Goal: Task Accomplishment & Management: Use online tool/utility

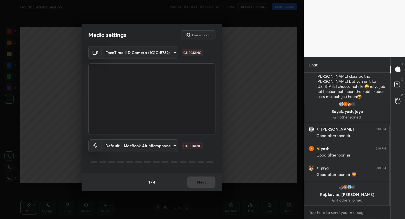
scroll to position [101, 0]
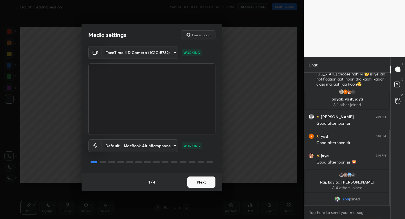
click at [214, 181] on button "Next" at bounding box center [201, 181] width 28 height 11
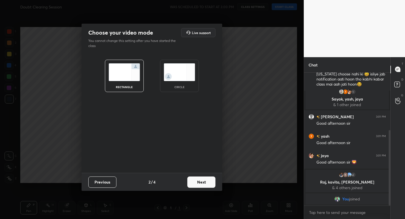
click at [187, 83] on div "circle" at bounding box center [179, 76] width 39 height 32
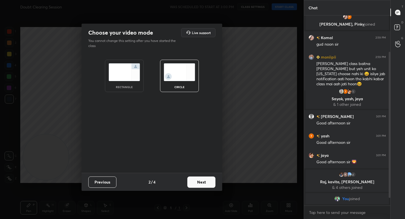
scroll to position [57, 0]
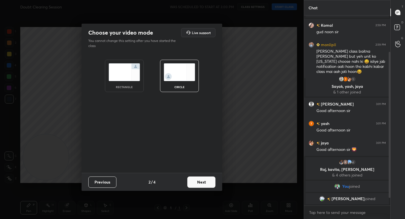
click at [197, 182] on button "Next" at bounding box center [201, 181] width 28 height 11
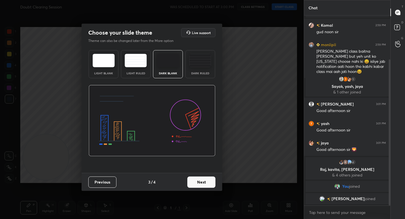
click at [203, 184] on button "Next" at bounding box center [201, 181] width 28 height 11
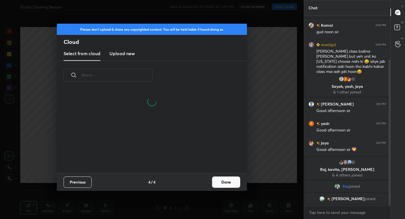
click at [212, 184] on button "Done" at bounding box center [226, 181] width 28 height 11
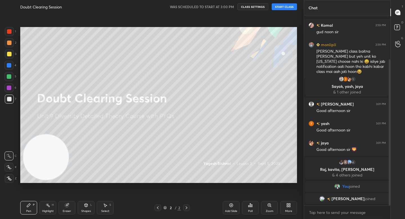
click at [281, 5] on button "START CLASS" at bounding box center [284, 6] width 25 height 7
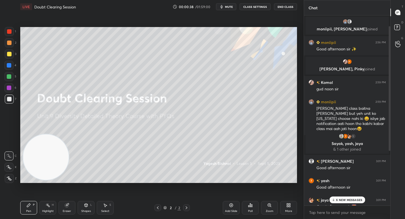
click at [8, 180] on icon at bounding box center [9, 178] width 5 height 4
click at [11, 98] on div at bounding box center [9, 98] width 9 height 9
click at [8, 77] on div at bounding box center [9, 76] width 4 height 4
click at [5, 57] on div at bounding box center [9, 53] width 9 height 9
click at [7, 100] on div at bounding box center [9, 99] width 4 height 4
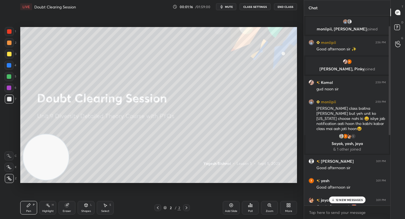
click at [8, 77] on div at bounding box center [9, 76] width 4 height 4
click at [7, 102] on div at bounding box center [9, 98] width 9 height 9
click at [51, 208] on div "Highlight H" at bounding box center [47, 207] width 17 height 13
click at [10, 180] on div at bounding box center [8, 178] width 9 height 9
click at [30, 206] on icon at bounding box center [28, 205] width 4 height 4
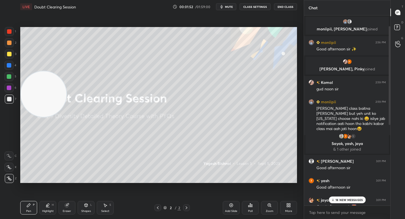
drag, startPoint x: 35, startPoint y: 102, endPoint x: 24, endPoint y: 85, distance: 19.7
click at [26, 87] on video at bounding box center [44, 94] width 46 height 46
click at [39, 63] on video at bounding box center [44, 86] width 46 height 46
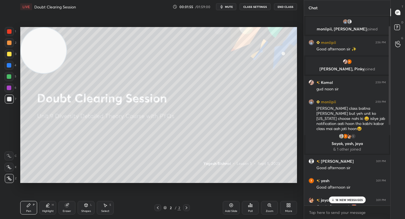
click at [13, 75] on div at bounding box center [8, 76] width 9 height 9
click at [10, 54] on div at bounding box center [9, 54] width 4 height 4
click at [11, 98] on div at bounding box center [9, 99] width 4 height 4
click at [6, 78] on div at bounding box center [8, 76] width 9 height 9
click at [12, 101] on div at bounding box center [9, 98] width 9 height 9
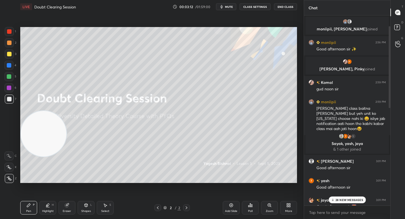
drag, startPoint x: 46, startPoint y: 78, endPoint x: 37, endPoint y: 177, distance: 99.1
click at [38, 156] on video at bounding box center [44, 134] width 46 height 46
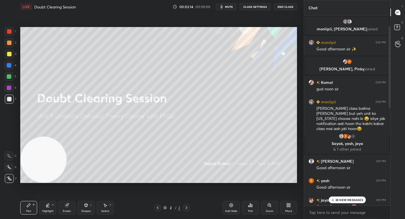
click at [51, 206] on div "Highlight H" at bounding box center [47, 207] width 17 height 13
drag, startPoint x: 37, startPoint y: 162, endPoint x: 31, endPoint y: 184, distance: 23.5
click at [35, 168] on video at bounding box center [44, 160] width 46 height 46
drag, startPoint x: 29, startPoint y: 205, endPoint x: 28, endPoint y: 200, distance: 5.2
click at [29, 205] on icon at bounding box center [28, 204] width 3 height 3
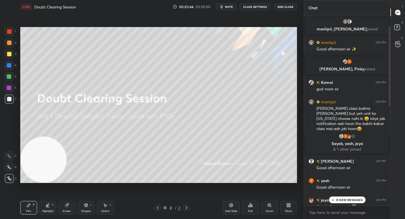
drag, startPoint x: 39, startPoint y: 165, endPoint x: 33, endPoint y: 65, distance: 100.2
click at [31, 137] on video at bounding box center [44, 160] width 46 height 46
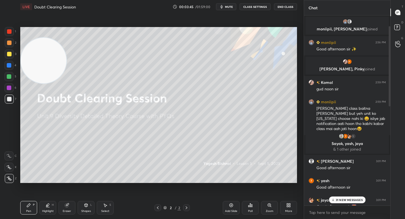
drag, startPoint x: 35, startPoint y: 62, endPoint x: 34, endPoint y: 57, distance: 4.3
click at [35, 56] on video at bounding box center [44, 61] width 46 height 46
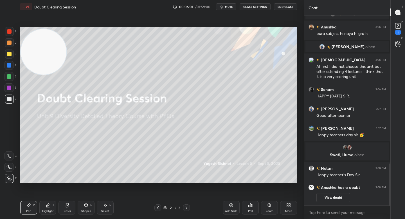
scroll to position [661, 0]
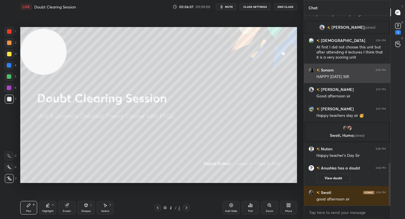
click at [313, 68] on img "grid" at bounding box center [311, 70] width 6 height 6
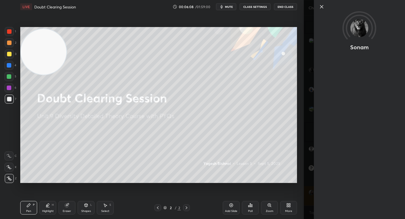
click at [322, 6] on icon at bounding box center [321, 6] width 3 height 3
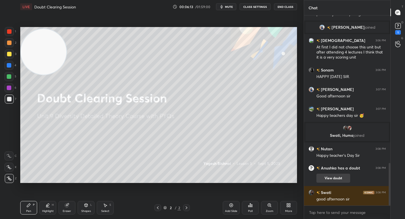
click at [328, 174] on button "View doubt" at bounding box center [333, 177] width 34 height 9
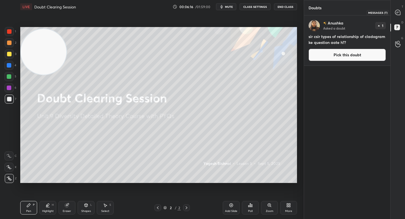
click at [396, 10] on icon at bounding box center [397, 12] width 5 height 5
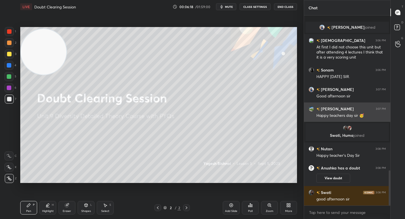
scroll to position [832, 0]
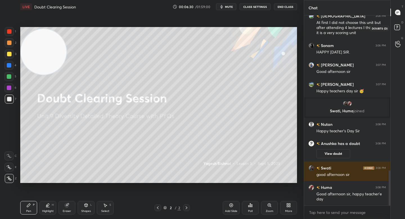
click at [397, 28] on icon at bounding box center [398, 28] width 10 height 10
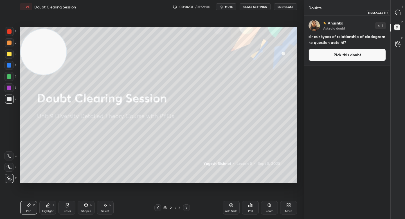
click at [396, 14] on icon at bounding box center [398, 13] width 6 height 6
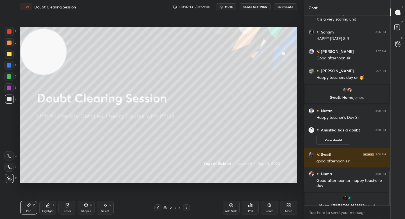
scroll to position [852, 0]
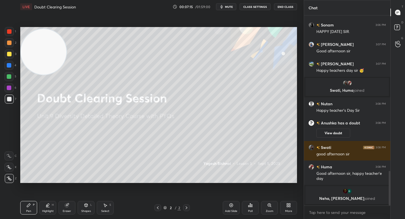
click at [288, 204] on icon at bounding box center [288, 205] width 4 height 4
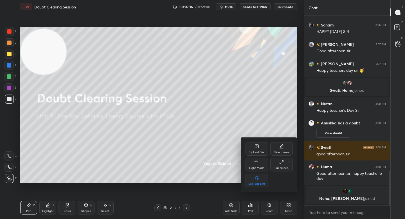
click at [262, 146] on div "Upload File" at bounding box center [256, 148] width 22 height 13
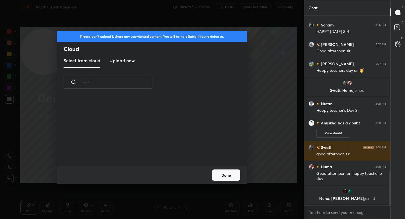
scroll to position [69, 180]
click at [132, 64] on new "Upload new" at bounding box center [121, 61] width 25 height 14
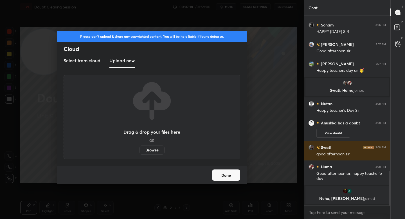
click at [148, 150] on label "Browse" at bounding box center [151, 149] width 25 height 9
click at [139, 150] on input "Browse" at bounding box center [139, 149] width 0 height 9
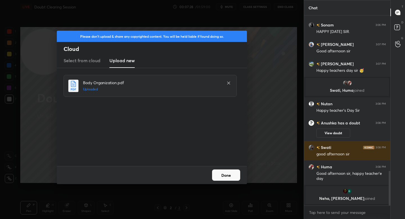
click at [226, 171] on button "Done" at bounding box center [226, 174] width 28 height 11
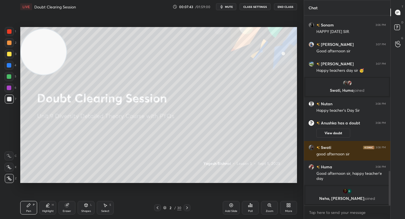
click at [231, 208] on div "Add Slide" at bounding box center [231, 207] width 17 height 13
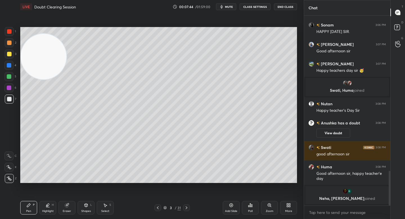
drag, startPoint x: 50, startPoint y: 68, endPoint x: 45, endPoint y: 161, distance: 92.3
click at [46, 79] on video at bounding box center [44, 57] width 46 height 46
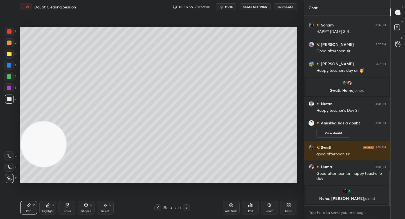
click at [10, 77] on div at bounding box center [9, 76] width 4 height 4
drag, startPoint x: 11, startPoint y: 52, endPoint x: 20, endPoint y: 52, distance: 8.4
click at [12, 52] on div at bounding box center [9, 53] width 9 height 9
click at [11, 42] on div at bounding box center [9, 42] width 4 height 4
click at [12, 33] on div at bounding box center [9, 31] width 9 height 9
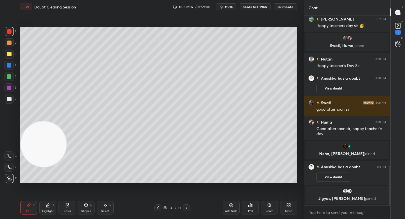
scroll to position [739, 0]
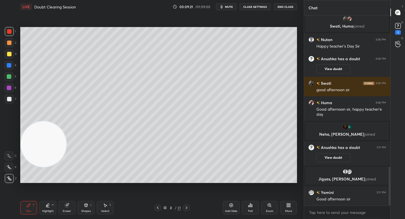
click at [10, 103] on div at bounding box center [9, 98] width 9 height 9
click at [10, 67] on div at bounding box center [9, 65] width 4 height 4
click at [10, 74] on div at bounding box center [8, 76] width 9 height 9
click at [11, 61] on div at bounding box center [8, 65] width 9 height 9
click at [12, 43] on div at bounding box center [9, 42] width 9 height 9
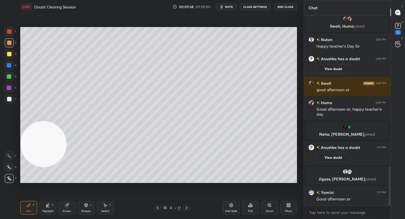
drag, startPoint x: 43, startPoint y: 206, endPoint x: 44, endPoint y: 199, distance: 6.8
click at [43, 206] on div "Highlight H" at bounding box center [47, 207] width 17 height 13
click at [29, 207] on icon at bounding box center [28, 205] width 4 height 4
drag, startPoint x: 45, startPoint y: 138, endPoint x: 193, endPoint y: 134, distance: 147.6
click at [70, 135] on video at bounding box center [47, 149] width 46 height 46
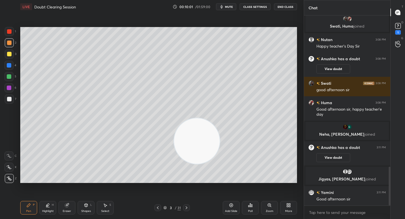
drag, startPoint x: 200, startPoint y: 137, endPoint x: 276, endPoint y: 130, distance: 76.7
click at [220, 131] on video at bounding box center [197, 141] width 46 height 46
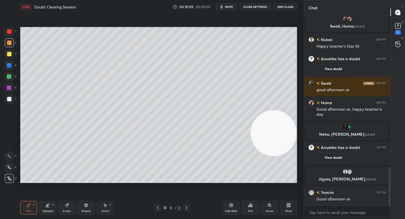
scroll to position [752, 0]
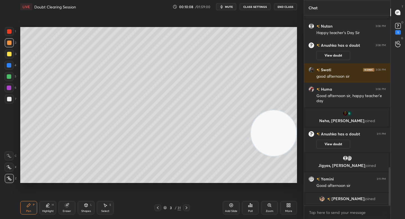
drag, startPoint x: 241, startPoint y: 119, endPoint x: 40, endPoint y: 118, distance: 201.5
click at [251, 119] on video at bounding box center [274, 133] width 46 height 46
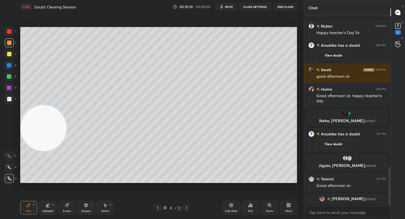
click at [12, 77] on div at bounding box center [8, 76] width 9 height 9
click at [15, 56] on div "3" at bounding box center [11, 53] width 12 height 9
click at [13, 48] on div "2" at bounding box center [11, 43] width 12 height 11
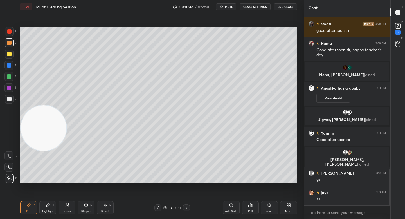
scroll to position [807, 0]
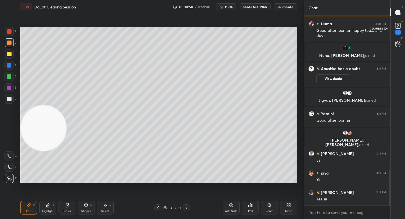
click at [396, 24] on rect at bounding box center [397, 25] width 5 height 5
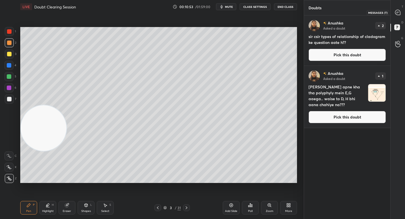
click at [396, 12] on icon at bounding box center [397, 12] width 5 height 5
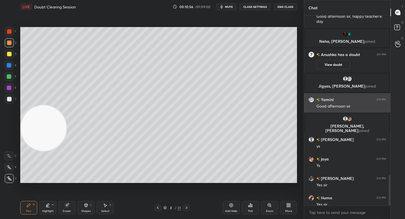
scroll to position [993, 0]
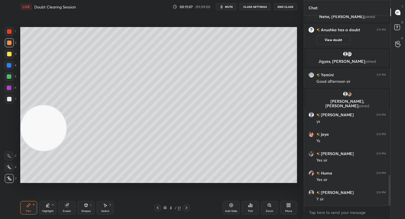
drag, startPoint x: 12, startPoint y: 100, endPoint x: 20, endPoint y: 100, distance: 8.2
click at [12, 100] on div at bounding box center [9, 98] width 9 height 9
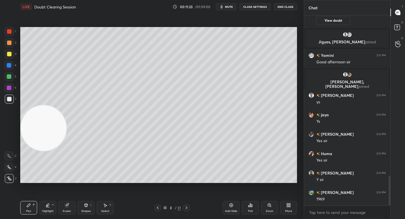
scroll to position [1032, 0]
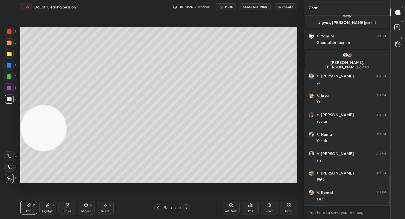
click at [70, 210] on div "Eraser" at bounding box center [66, 207] width 17 height 13
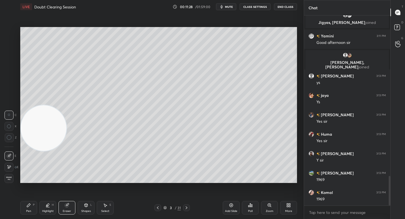
click at [30, 209] on div "Pen" at bounding box center [28, 210] width 5 height 3
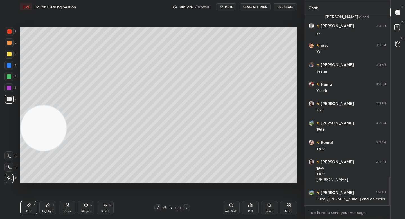
scroll to position [1095, 0]
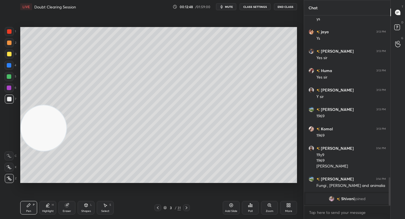
click at [47, 208] on div "Highlight H" at bounding box center [47, 207] width 17 height 13
click at [9, 78] on div at bounding box center [9, 76] width 4 height 4
drag, startPoint x: 8, startPoint y: 62, endPoint x: 11, endPoint y: 57, distance: 5.5
click at [9, 62] on div at bounding box center [8, 65] width 9 height 9
click at [10, 55] on div at bounding box center [9, 54] width 4 height 4
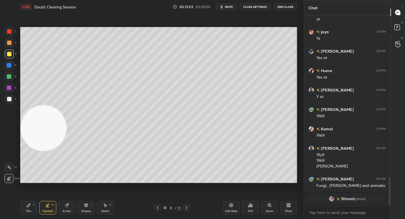
drag, startPoint x: 24, startPoint y: 208, endPoint x: 59, endPoint y: 193, distance: 38.0
click at [24, 208] on div "Pen P" at bounding box center [28, 207] width 17 height 13
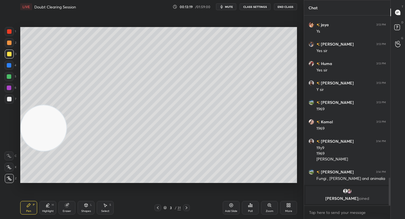
scroll to position [940, 0]
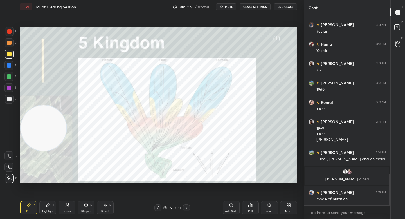
click at [267, 205] on div "Zoom" at bounding box center [269, 207] width 17 height 13
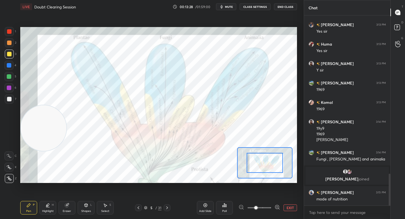
click at [275, 207] on icon at bounding box center [277, 207] width 6 height 6
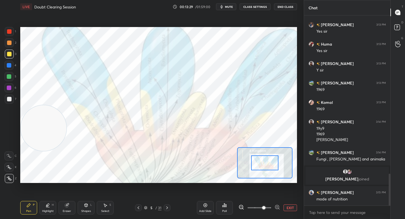
click at [266, 167] on div at bounding box center [264, 162] width 27 height 15
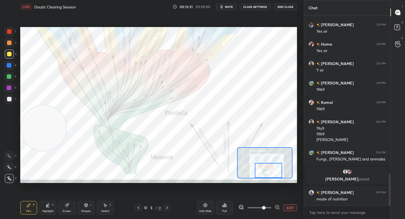
drag, startPoint x: 266, startPoint y: 168, endPoint x: 269, endPoint y: 175, distance: 7.5
click at [269, 177] on div at bounding box center [268, 170] width 27 height 15
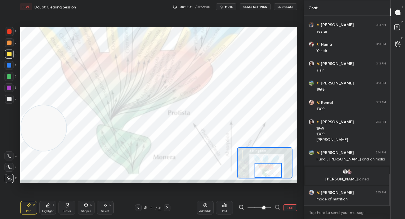
click at [270, 176] on div at bounding box center [267, 170] width 27 height 15
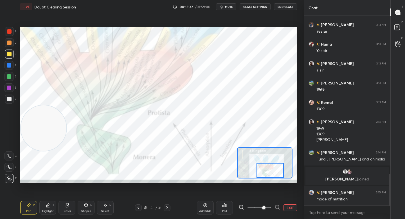
click at [272, 175] on div at bounding box center [269, 170] width 27 height 15
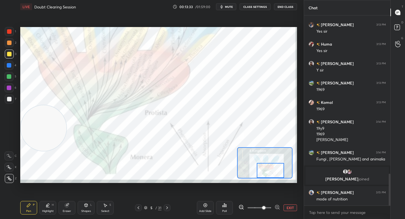
click at [11, 89] on div at bounding box center [8, 87] width 9 height 9
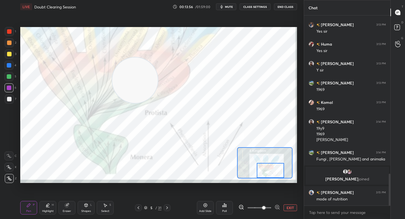
drag, startPoint x: 67, startPoint y: 115, endPoint x: 222, endPoint y: 83, distance: 157.8
click at [158, 84] on video at bounding box center [135, 80] width 46 height 46
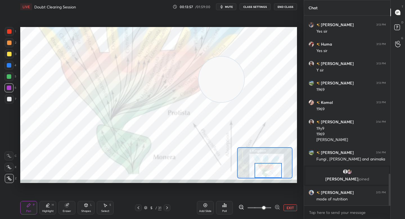
drag, startPoint x: 267, startPoint y: 172, endPoint x: 261, endPoint y: 174, distance: 7.1
click at [262, 174] on div at bounding box center [267, 170] width 27 height 15
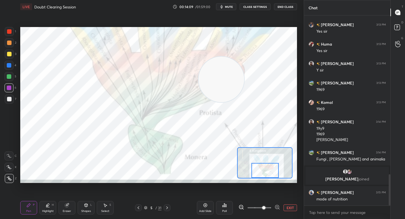
scroll to position [959, 0]
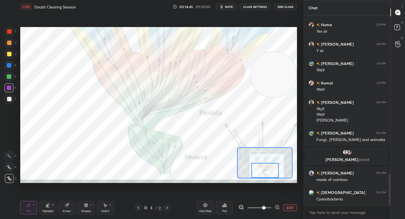
drag, startPoint x: 222, startPoint y: 82, endPoint x: 284, endPoint y: 77, distance: 61.7
click at [286, 77] on video at bounding box center [274, 75] width 46 height 46
click at [265, 169] on div at bounding box center [264, 170] width 27 height 15
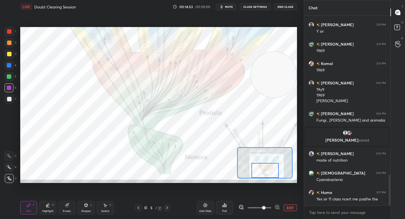
click at [270, 168] on div at bounding box center [264, 170] width 27 height 15
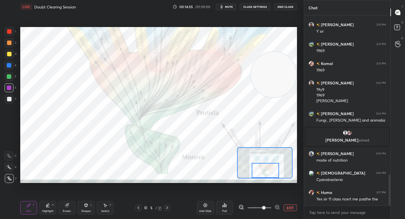
click at [11, 46] on div at bounding box center [9, 42] width 9 height 9
drag, startPoint x: 255, startPoint y: 74, endPoint x: 132, endPoint y: 114, distance: 129.3
click at [212, 107] on video at bounding box center [235, 84] width 46 height 46
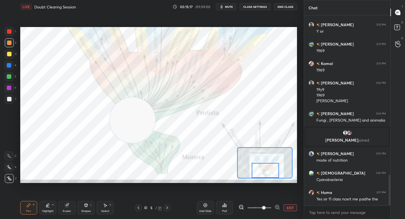
drag, startPoint x: 97, startPoint y: 148, endPoint x: 78, endPoint y: 155, distance: 19.9
click at [110, 143] on video at bounding box center [133, 120] width 46 height 46
drag, startPoint x: 80, startPoint y: 154, endPoint x: 71, endPoint y: 161, distance: 11.2
click at [70, 161] on video at bounding box center [62, 159] width 46 height 46
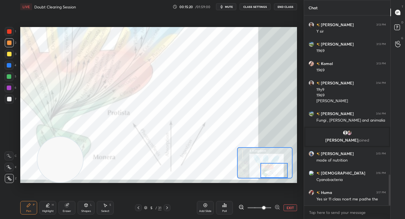
drag, startPoint x: 263, startPoint y: 168, endPoint x: 270, endPoint y: 169, distance: 6.8
click at [270, 169] on div at bounding box center [273, 170] width 27 height 15
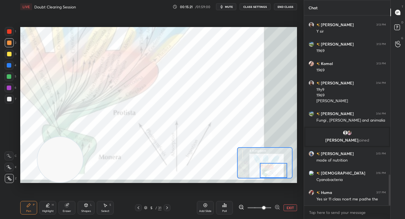
drag, startPoint x: 269, startPoint y: 170, endPoint x: 266, endPoint y: 169, distance: 2.9
click at [268, 170] on div at bounding box center [273, 170] width 27 height 15
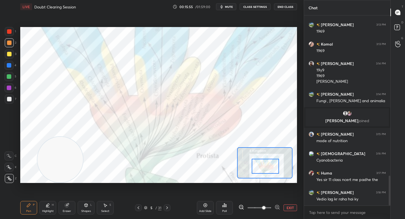
scroll to position [1017, 0]
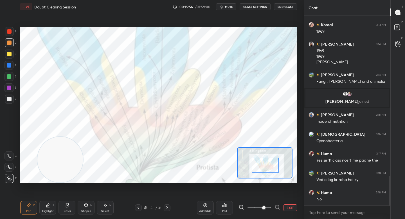
drag, startPoint x: 269, startPoint y: 170, endPoint x: 261, endPoint y: 164, distance: 10.0
click at [262, 164] on div at bounding box center [265, 164] width 27 height 15
click at [57, 162] on video at bounding box center [60, 160] width 46 height 46
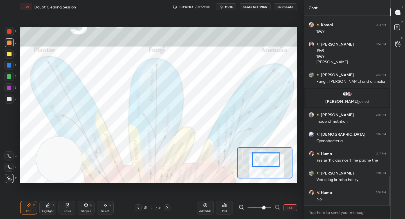
drag, startPoint x: 260, startPoint y: 165, endPoint x: 259, endPoint y: 159, distance: 5.9
click at [260, 159] on div at bounding box center [265, 159] width 27 height 15
click at [42, 205] on div "Highlight H" at bounding box center [47, 207] width 17 height 13
click at [30, 187] on div "Setting up your live class Poll for secs No correct answer Start poll" at bounding box center [158, 104] width 281 height 183
click at [12, 89] on div at bounding box center [8, 87] width 9 height 9
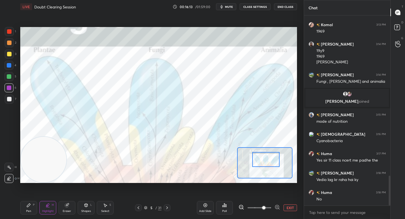
click at [28, 210] on div "Pen" at bounding box center [28, 210] width 5 height 3
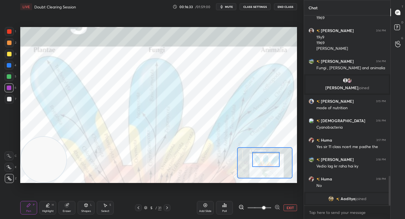
click at [12, 75] on div at bounding box center [8, 76] width 9 height 9
click at [66, 205] on icon at bounding box center [67, 205] width 4 height 4
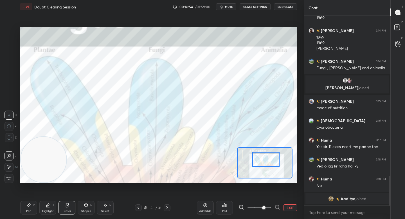
click at [25, 202] on div "Pen P" at bounding box center [28, 207] width 17 height 13
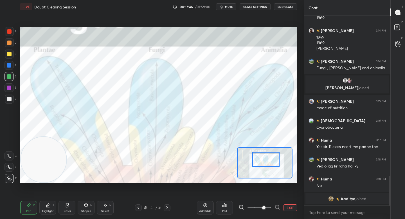
scroll to position [1007, 0]
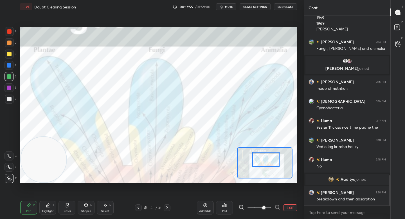
click at [66, 206] on icon at bounding box center [67, 205] width 4 height 4
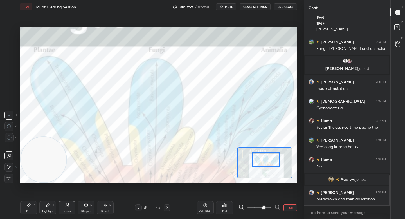
click at [26, 204] on div "Pen P" at bounding box center [28, 207] width 17 height 13
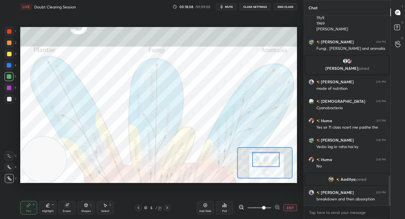
click at [287, 209] on button "EXIT" at bounding box center [289, 207] width 13 height 7
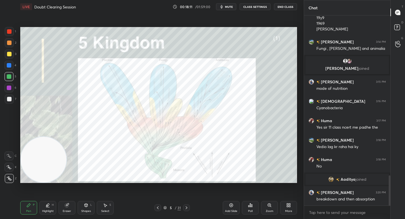
click at [6, 43] on div at bounding box center [9, 42] width 9 height 9
click at [48, 206] on icon at bounding box center [48, 205] width 4 height 4
drag, startPoint x: 8, startPoint y: 65, endPoint x: 13, endPoint y: 65, distance: 5.1
click at [8, 65] on div at bounding box center [9, 65] width 4 height 4
click at [65, 207] on div "Eraser" at bounding box center [66, 207] width 17 height 13
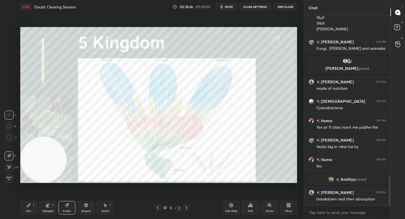
click at [23, 209] on div "Pen P" at bounding box center [28, 207] width 17 height 13
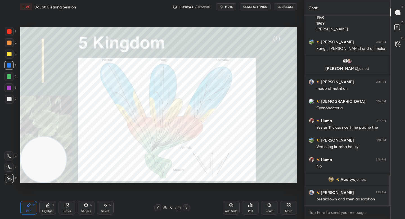
drag, startPoint x: 71, startPoint y: 207, endPoint x: 95, endPoint y: 186, distance: 32.9
click at [71, 207] on div "Eraser" at bounding box center [66, 207] width 17 height 13
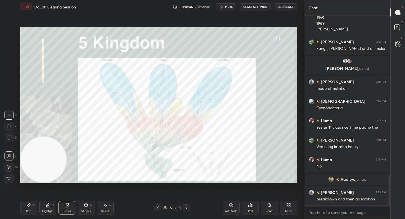
click at [20, 208] on div "LIVE Doubt Clearing Session 00:18:46 / 01:59:00 mute CLASS SETTINGS End Class S…" at bounding box center [158, 109] width 281 height 219
click at [28, 211] on div "Pen" at bounding box center [28, 210] width 5 height 3
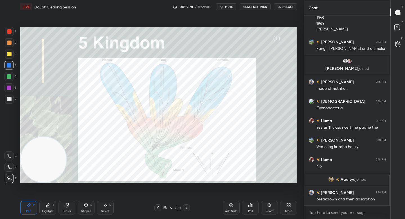
click at [51, 207] on div "Highlight H" at bounding box center [47, 207] width 17 height 13
click at [61, 207] on div "Eraser" at bounding box center [66, 207] width 17 height 13
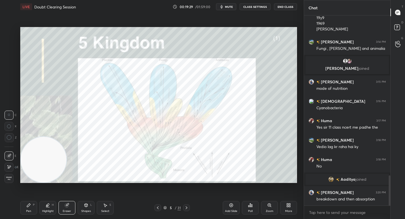
click at [54, 208] on div "Highlight H" at bounding box center [47, 207] width 17 height 13
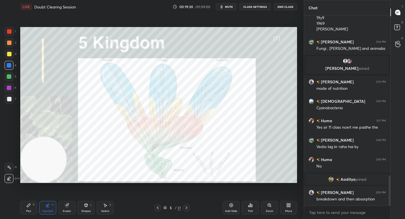
click at [12, 44] on div at bounding box center [9, 42] width 9 height 9
click at [30, 205] on icon at bounding box center [28, 205] width 4 height 4
drag, startPoint x: 47, startPoint y: 169, endPoint x: 48, endPoint y: 175, distance: 6.3
click at [48, 175] on video at bounding box center [44, 160] width 46 height 46
click at [7, 91] on div at bounding box center [8, 87] width 9 height 9
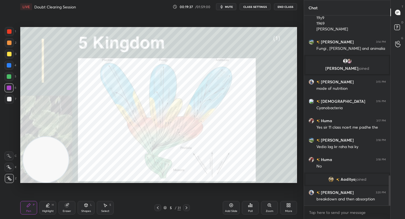
click at [9, 97] on div at bounding box center [9, 99] width 4 height 4
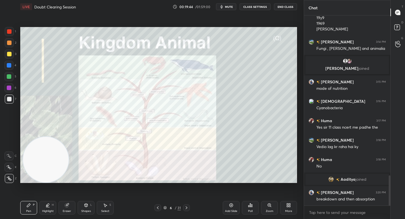
drag, startPoint x: 9, startPoint y: 77, endPoint x: 16, endPoint y: 75, distance: 7.4
click at [9, 77] on div at bounding box center [9, 76] width 4 height 4
click at [273, 209] on div "Zoom" at bounding box center [269, 207] width 17 height 13
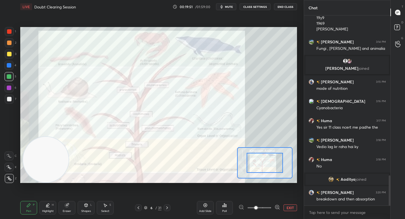
click at [278, 207] on icon at bounding box center [277, 207] width 6 height 6
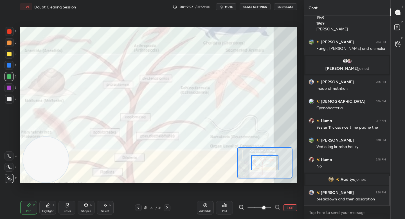
scroll to position [1020, 0]
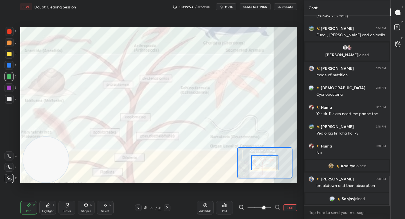
click at [260, 159] on div at bounding box center [264, 162] width 27 height 15
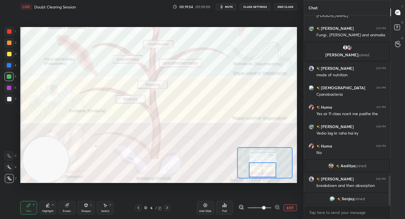
drag, startPoint x: 261, startPoint y: 159, endPoint x: 259, endPoint y: 165, distance: 6.4
click at [259, 166] on div at bounding box center [262, 169] width 27 height 15
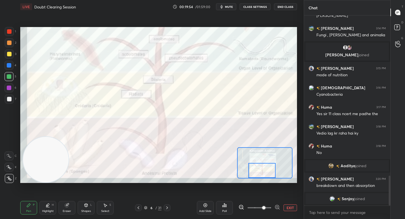
click at [259, 164] on div at bounding box center [261, 170] width 27 height 15
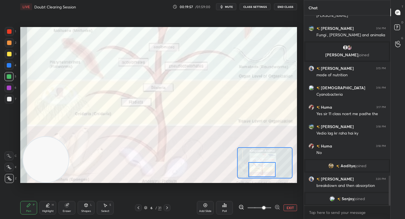
click at [259, 166] on div at bounding box center [261, 169] width 27 height 15
click at [242, 206] on icon at bounding box center [241, 207] width 6 height 6
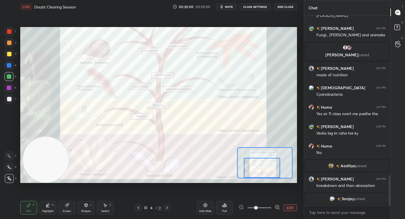
click at [241, 207] on div at bounding box center [259, 207] width 42 height 7
click at [242, 207] on div at bounding box center [259, 207] width 42 height 7
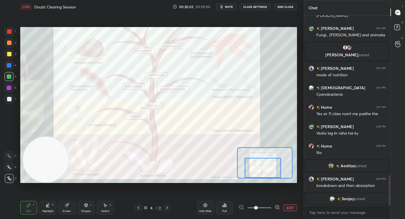
click at [260, 171] on div at bounding box center [263, 168] width 36 height 20
click at [46, 164] on video at bounding box center [46, 160] width 46 height 46
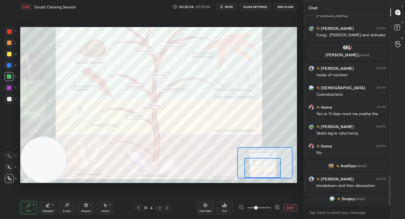
drag, startPoint x: 9, startPoint y: 87, endPoint x: 12, endPoint y: 88, distance: 2.9
click at [9, 87] on div at bounding box center [9, 87] width 4 height 4
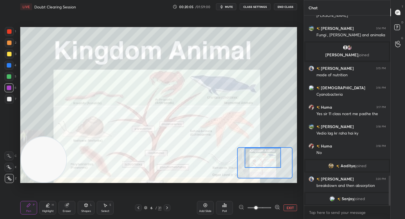
drag, startPoint x: 261, startPoint y: 171, endPoint x: 263, endPoint y: 160, distance: 11.0
click at [263, 160] on div at bounding box center [263, 158] width 36 height 20
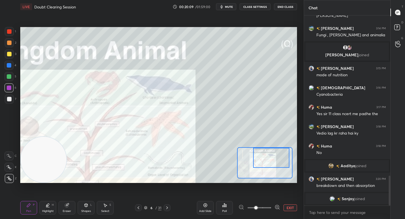
drag, startPoint x: 265, startPoint y: 160, endPoint x: 272, endPoint y: 158, distance: 8.1
click at [273, 159] on div at bounding box center [271, 158] width 36 height 20
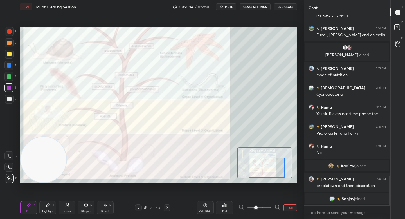
drag, startPoint x: 264, startPoint y: 167, endPoint x: 260, endPoint y: 175, distance: 8.4
click at [260, 175] on div at bounding box center [266, 168] width 36 height 20
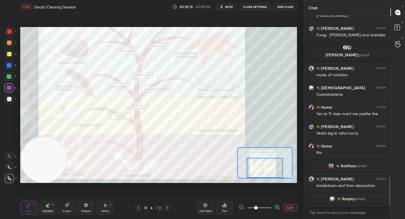
click at [257, 177] on div at bounding box center [265, 168] width 36 height 20
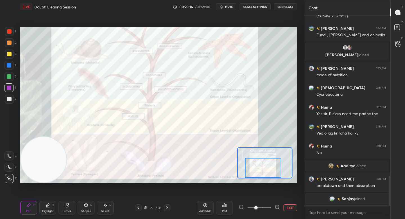
click at [272, 171] on div at bounding box center [263, 168] width 36 height 20
click at [293, 208] on button "EXIT" at bounding box center [289, 207] width 13 height 7
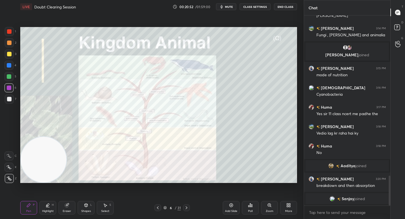
click at [267, 205] on icon at bounding box center [269, 205] width 4 height 4
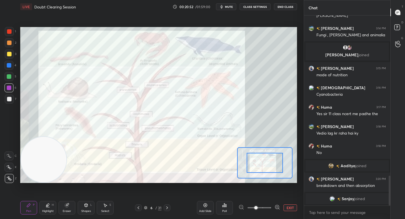
click at [272, 205] on div at bounding box center [259, 207] width 42 height 7
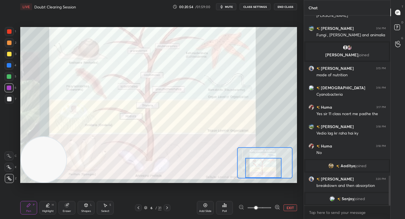
drag, startPoint x: 267, startPoint y: 163, endPoint x: 267, endPoint y: 170, distance: 6.7
click at [266, 171] on div at bounding box center [263, 168] width 36 height 20
drag, startPoint x: 10, startPoint y: 78, endPoint x: 17, endPoint y: 79, distance: 7.4
click at [10, 78] on div at bounding box center [9, 76] width 4 height 4
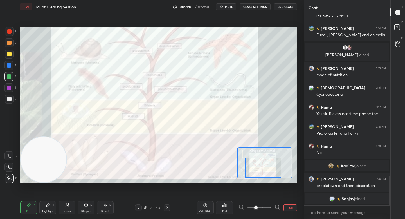
drag, startPoint x: 45, startPoint y: 164, endPoint x: 39, endPoint y: 121, distance: 43.2
click at [39, 137] on video at bounding box center [44, 160] width 46 height 46
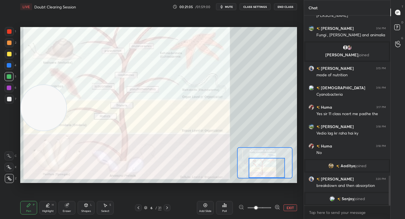
drag, startPoint x: 268, startPoint y: 169, endPoint x: 252, endPoint y: 171, distance: 15.6
click at [270, 169] on div at bounding box center [266, 168] width 36 height 20
click at [11, 69] on div at bounding box center [8, 65] width 9 height 9
click at [11, 58] on div "3" at bounding box center [11, 54] width 12 height 11
click at [10, 46] on div at bounding box center [9, 42] width 9 height 9
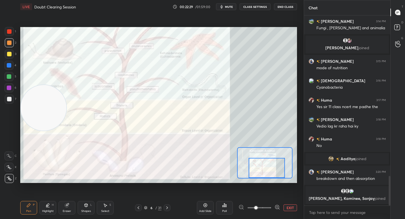
scroll to position [1032, 0]
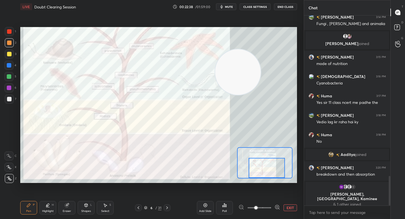
drag, startPoint x: 72, startPoint y: 100, endPoint x: 234, endPoint y: 73, distance: 164.7
click at [235, 73] on video at bounding box center [238, 72] width 46 height 46
drag, startPoint x: 239, startPoint y: 74, endPoint x: 254, endPoint y: 77, distance: 15.1
click at [254, 77] on video at bounding box center [238, 72] width 46 height 46
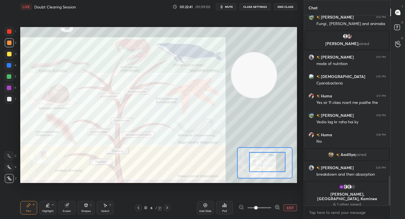
drag, startPoint x: 257, startPoint y: 163, endPoint x: 257, endPoint y: 158, distance: 5.1
click at [257, 159] on div at bounding box center [267, 162] width 36 height 20
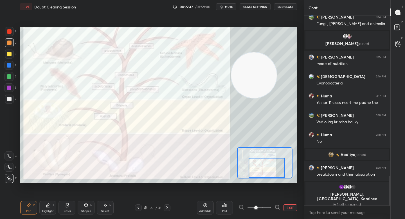
drag, startPoint x: 257, startPoint y: 161, endPoint x: 257, endPoint y: 168, distance: 7.0
click at [257, 168] on div at bounding box center [266, 168] width 36 height 20
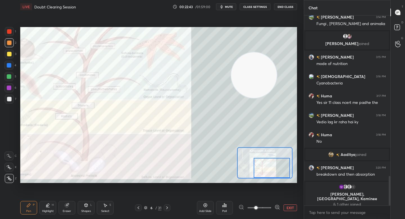
drag, startPoint x: 257, startPoint y: 166, endPoint x: 263, endPoint y: 167, distance: 5.9
click at [264, 168] on div at bounding box center [272, 168] width 36 height 20
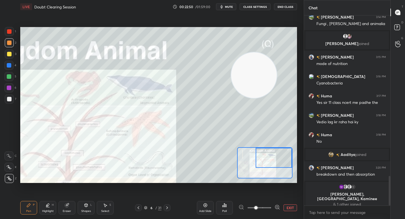
drag, startPoint x: 263, startPoint y: 167, endPoint x: 265, endPoint y: 155, distance: 12.5
click at [265, 155] on div at bounding box center [274, 158] width 36 height 20
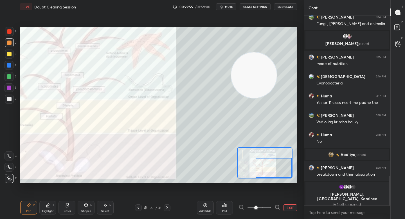
click at [268, 180] on div "Setting up your live class Poll for secs No correct answer Start poll" at bounding box center [158, 105] width 277 height 156
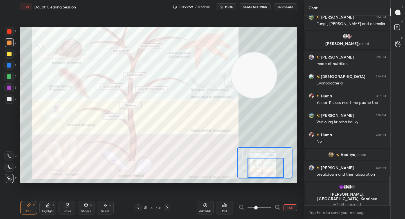
drag, startPoint x: 266, startPoint y: 172, endPoint x: 259, endPoint y: 175, distance: 7.0
click at [260, 175] on div at bounding box center [265, 168] width 36 height 20
click at [6, 89] on div at bounding box center [8, 87] width 9 height 9
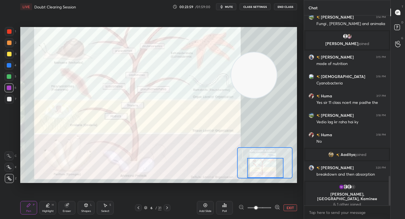
drag, startPoint x: 70, startPoint y: 207, endPoint x: 75, endPoint y: 203, distance: 6.1
click at [70, 207] on div "Eraser" at bounding box center [66, 207] width 17 height 13
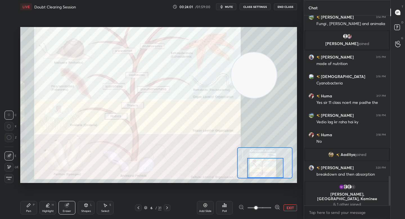
click at [35, 209] on div "Pen P" at bounding box center [28, 207] width 17 height 13
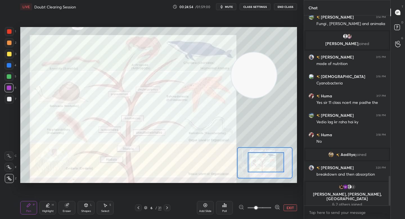
drag, startPoint x: 266, startPoint y: 167, endPoint x: 266, endPoint y: 161, distance: 6.2
click at [266, 161] on div at bounding box center [266, 162] width 36 height 20
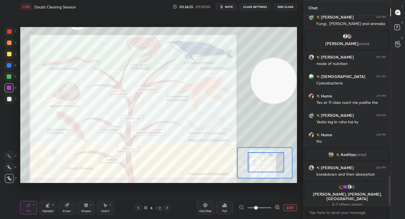
drag, startPoint x: 291, startPoint y: 92, endPoint x: 298, endPoint y: 93, distance: 7.2
click at [298, 93] on div "Setting up your live class Poll for secs No correct answer Start poll" at bounding box center [158, 104] width 281 height 183
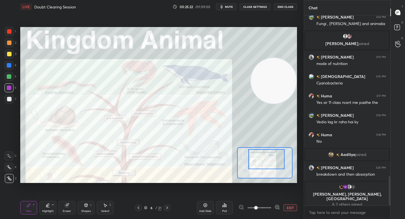
drag, startPoint x: 270, startPoint y: 160, endPoint x: 270, endPoint y: 156, distance: 3.7
click at [270, 157] on div at bounding box center [266, 159] width 36 height 20
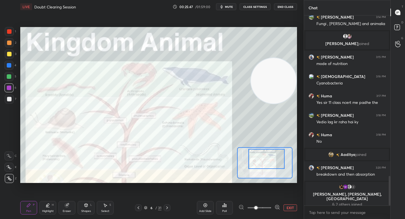
click at [291, 210] on button "EXIT" at bounding box center [289, 207] width 13 height 7
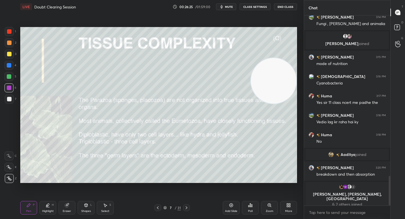
click at [12, 98] on div at bounding box center [9, 98] width 9 height 9
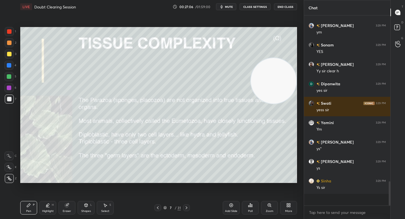
scroll to position [1209, 0]
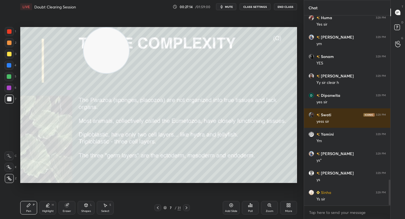
drag, startPoint x: 228, startPoint y: 74, endPoint x: 99, endPoint y: 56, distance: 129.8
click at [100, 56] on video at bounding box center [106, 51] width 46 height 46
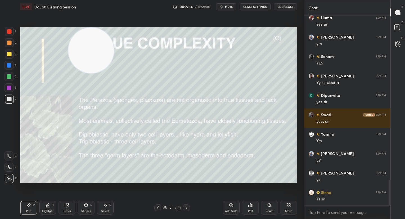
click at [68, 47] on video at bounding box center [91, 51] width 46 height 46
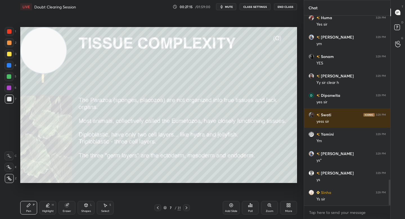
click at [9, 49] on div "1 2 3 4 5 6 7" at bounding box center [10, 66] width 12 height 79
click at [10, 45] on div at bounding box center [9, 42] width 9 height 9
drag, startPoint x: 39, startPoint y: 51, endPoint x: 25, endPoint y: 146, distance: 95.7
click at [26, 74] on video at bounding box center [44, 51] width 46 height 46
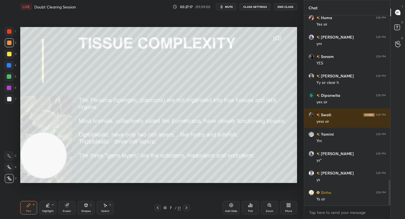
drag, startPoint x: 28, startPoint y: 152, endPoint x: 28, endPoint y: 139, distance: 12.9
click at [28, 153] on video at bounding box center [44, 155] width 46 height 46
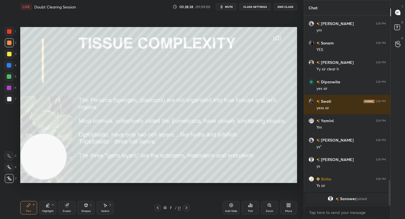
scroll to position [1229, 0]
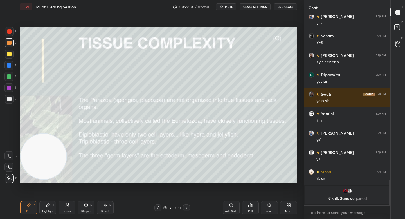
click at [66, 204] on icon at bounding box center [67, 205] width 4 height 4
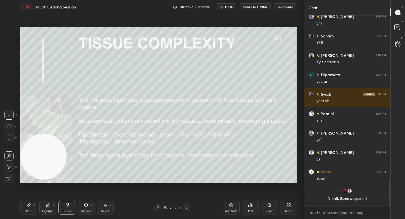
click at [26, 207] on div "Pen P" at bounding box center [28, 207] width 17 height 13
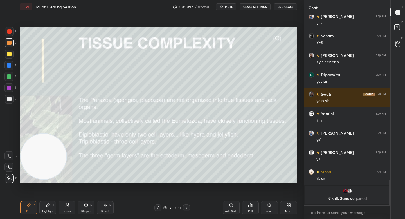
drag, startPoint x: 11, startPoint y: 67, endPoint x: 9, endPoint y: 75, distance: 8.1
click at [10, 67] on div at bounding box center [8, 65] width 9 height 9
click at [9, 76] on div at bounding box center [9, 76] width 4 height 4
click at [10, 40] on div at bounding box center [9, 42] width 9 height 9
click at [12, 35] on div at bounding box center [9, 31] width 9 height 9
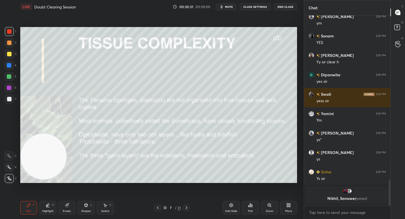
click at [10, 43] on div at bounding box center [9, 42] width 4 height 4
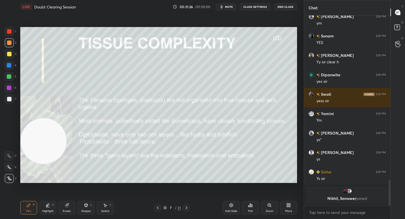
drag, startPoint x: 45, startPoint y: 145, endPoint x: 49, endPoint y: 98, distance: 47.4
click at [48, 118] on video at bounding box center [44, 141] width 46 height 46
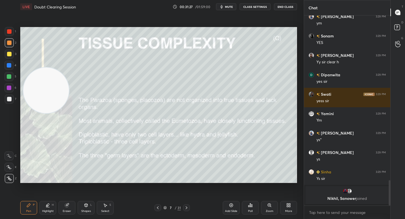
drag, startPoint x: 10, startPoint y: 61, endPoint x: 10, endPoint y: 71, distance: 10.2
click at [10, 62] on div at bounding box center [8, 65] width 9 height 9
click at [9, 77] on div at bounding box center [9, 76] width 4 height 4
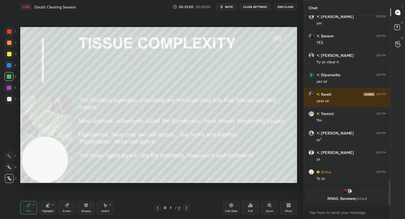
drag, startPoint x: 46, startPoint y: 98, endPoint x: 47, endPoint y: 167, distance: 68.9
click at [48, 167] on video at bounding box center [45, 160] width 46 height 46
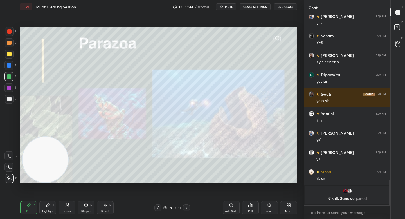
click at [8, 101] on div at bounding box center [9, 99] width 4 height 4
click at [266, 207] on div "Zoom" at bounding box center [269, 207] width 17 height 13
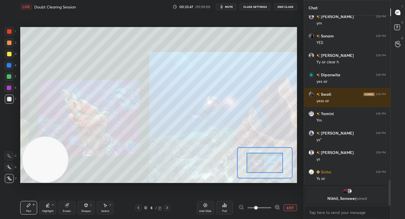
click at [271, 207] on div at bounding box center [259, 207] width 42 height 7
click at [275, 207] on icon at bounding box center [277, 207] width 4 height 4
click at [275, 207] on icon at bounding box center [277, 207] width 6 height 6
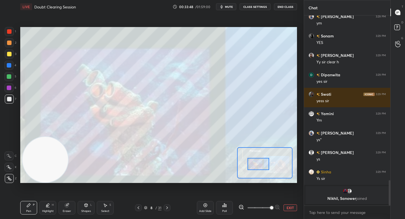
drag, startPoint x: 264, startPoint y: 163, endPoint x: 257, endPoint y: 164, distance: 6.8
click at [257, 164] on div at bounding box center [258, 164] width 22 height 12
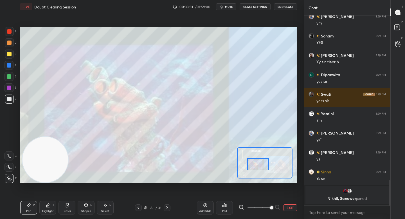
click at [10, 78] on div at bounding box center [9, 76] width 4 height 4
click at [8, 91] on div at bounding box center [8, 87] width 9 height 9
click at [9, 97] on div at bounding box center [9, 99] width 4 height 4
drag, startPoint x: 40, startPoint y: 144, endPoint x: 36, endPoint y: 30, distance: 115.1
click at [36, 137] on video at bounding box center [45, 160] width 46 height 46
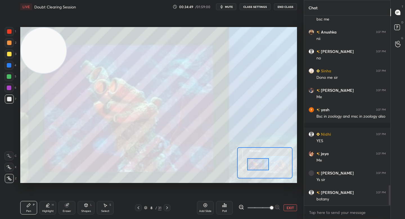
scroll to position [1596, 0]
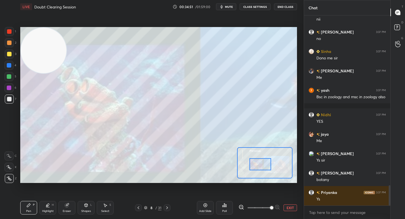
click at [268, 162] on div at bounding box center [260, 164] width 22 height 12
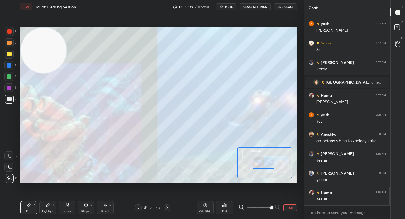
scroll to position [1729, 0]
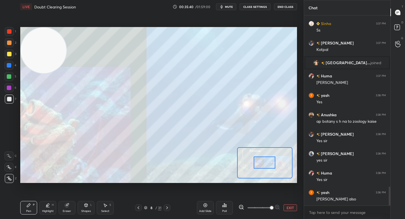
click at [271, 162] on div at bounding box center [265, 162] width 22 height 12
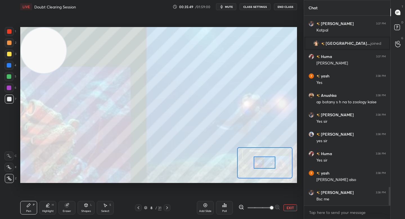
drag, startPoint x: 287, startPoint y: 206, endPoint x: 282, endPoint y: 200, distance: 7.8
click at [287, 206] on button "EXIT" at bounding box center [289, 207] width 13 height 7
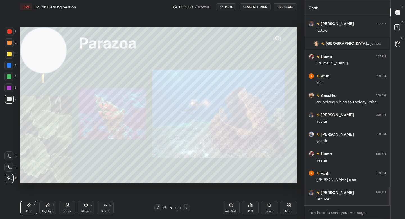
click at [66, 207] on icon at bounding box center [67, 205] width 4 height 4
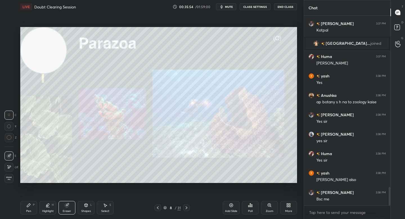
drag, startPoint x: 12, startPoint y: 139, endPoint x: 18, endPoint y: 136, distance: 6.7
click at [13, 140] on div at bounding box center [9, 137] width 9 height 9
click at [56, 57] on video at bounding box center [44, 51] width 46 height 46
click at [26, 203] on icon at bounding box center [28, 205] width 4 height 4
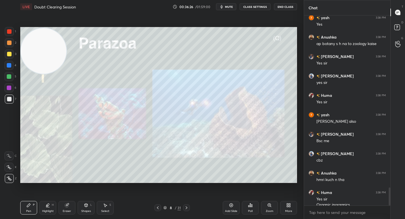
scroll to position [1812, 0]
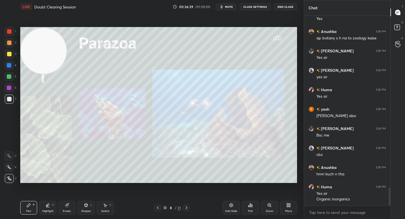
click at [65, 202] on div "Eraser" at bounding box center [66, 207] width 17 height 13
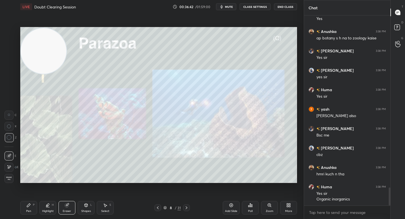
click at [42, 53] on video at bounding box center [44, 51] width 46 height 46
click at [33, 209] on div "Pen P" at bounding box center [28, 207] width 17 height 13
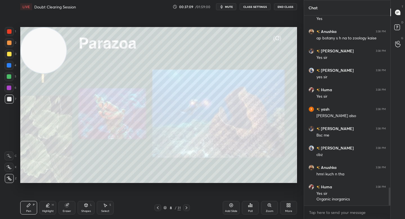
scroll to position [1832, 0]
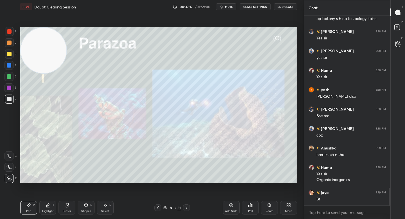
click at [11, 75] on div at bounding box center [8, 76] width 9 height 9
click at [13, 67] on div at bounding box center [8, 65] width 9 height 9
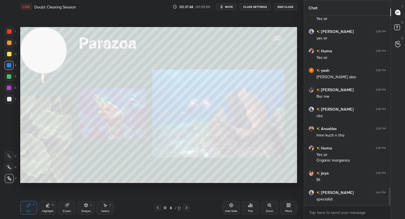
click at [63, 208] on div "Eraser" at bounding box center [66, 207] width 17 height 13
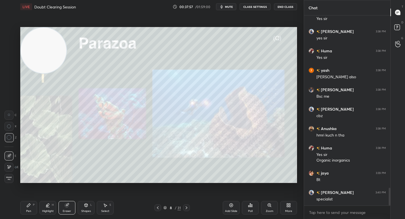
click at [31, 213] on div "Pen P" at bounding box center [28, 207] width 17 height 13
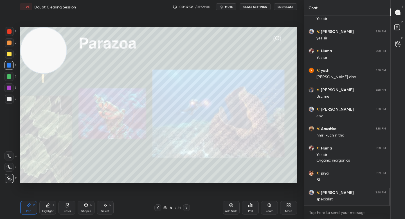
click at [45, 55] on video at bounding box center [44, 51] width 46 height 46
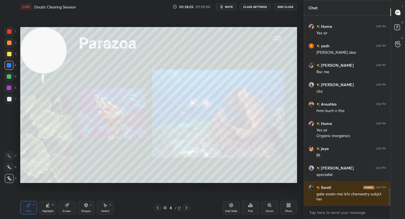
drag, startPoint x: 39, startPoint y: 56, endPoint x: 39, endPoint y: 53, distance: 3.1
click at [39, 53] on video at bounding box center [44, 51] width 46 height 46
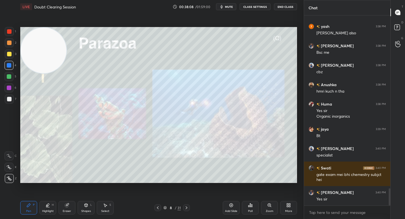
drag, startPoint x: 228, startPoint y: 202, endPoint x: 224, endPoint y: 193, distance: 10.7
click at [228, 202] on div "Add Slide" at bounding box center [231, 207] width 17 height 13
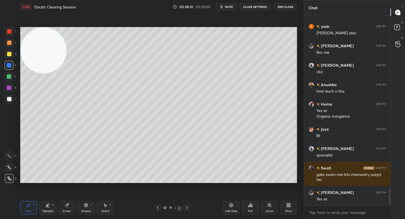
click at [8, 101] on div at bounding box center [9, 99] width 4 height 4
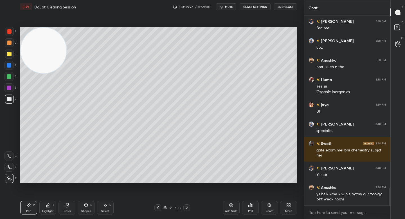
click at [10, 74] on div at bounding box center [8, 76] width 9 height 9
click at [7, 53] on div at bounding box center [9, 53] width 9 height 9
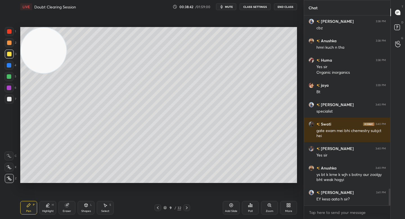
scroll to position [1958, 0]
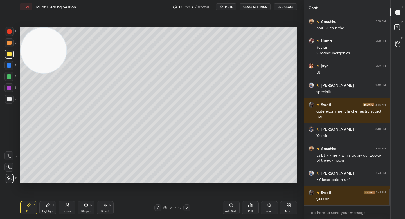
click at [65, 209] on div "Eraser" at bounding box center [67, 210] width 8 height 3
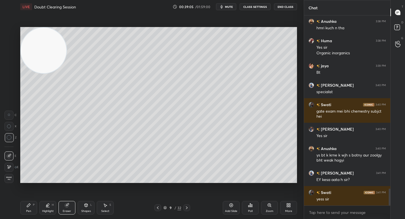
drag, startPoint x: 48, startPoint y: 209, endPoint x: 62, endPoint y: 201, distance: 16.3
click at [48, 209] on div "Highlight" at bounding box center [48, 210] width 12 height 3
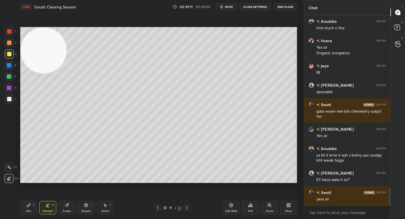
click at [11, 79] on div at bounding box center [8, 76] width 9 height 9
click at [29, 208] on div "Pen P" at bounding box center [28, 207] width 17 height 13
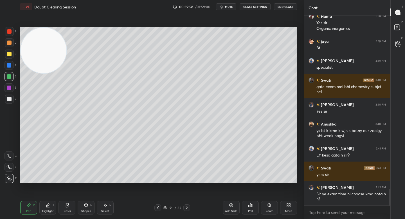
drag, startPoint x: 47, startPoint y: 54, endPoint x: 39, endPoint y: 148, distance: 94.5
click at [40, 73] on video at bounding box center [44, 51] width 46 height 46
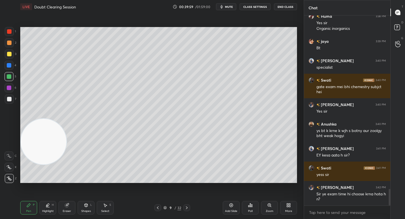
click at [10, 107] on div "1 2 3 4 5 6 7 C X Z C X Z E E Erase all H H" at bounding box center [9, 105] width 18 height 156
click at [9, 99] on div at bounding box center [9, 99] width 4 height 4
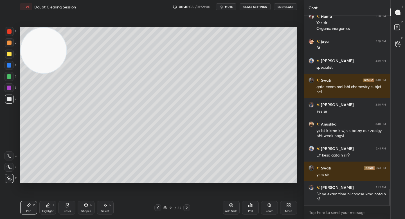
drag, startPoint x: 40, startPoint y: 64, endPoint x: 40, endPoint y: 48, distance: 16.6
click at [39, 49] on video at bounding box center [44, 51] width 46 height 46
click at [10, 74] on div at bounding box center [8, 76] width 9 height 9
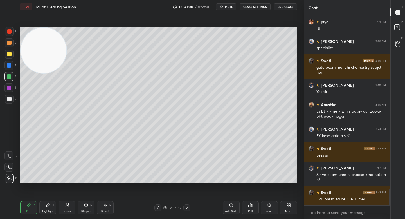
scroll to position [2008, 0]
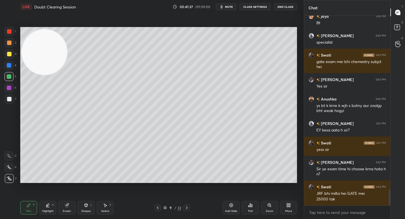
click at [47, 56] on video at bounding box center [45, 52] width 46 height 46
click at [9, 57] on div at bounding box center [9, 53] width 9 height 9
click at [11, 42] on div at bounding box center [9, 42] width 4 height 4
click at [12, 33] on div at bounding box center [9, 31] width 9 height 9
drag, startPoint x: 10, startPoint y: 100, endPoint x: 16, endPoint y: 96, distance: 7.2
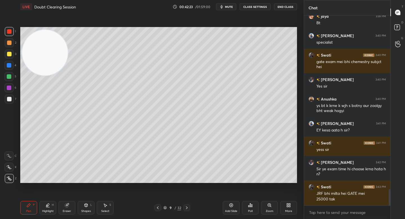
click at [10, 100] on div at bounding box center [9, 99] width 4 height 4
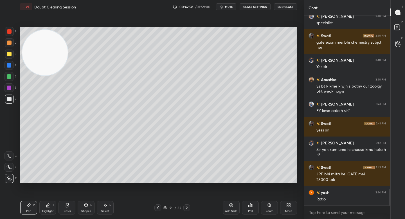
scroll to position [2047, 0]
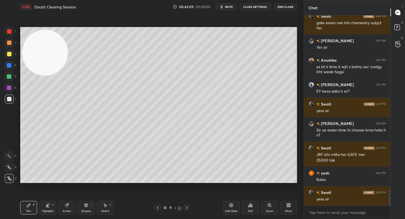
click at [7, 76] on div at bounding box center [9, 76] width 4 height 4
click at [10, 52] on div at bounding box center [9, 54] width 4 height 4
click at [10, 42] on div at bounding box center [9, 42] width 4 height 4
click at [12, 40] on div at bounding box center [9, 42] width 9 height 9
click at [10, 33] on div at bounding box center [9, 31] width 4 height 4
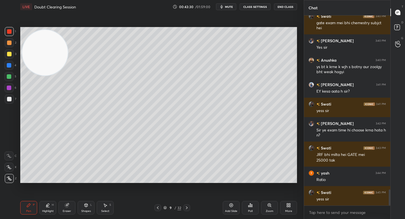
click at [10, 40] on div at bounding box center [9, 42] width 9 height 9
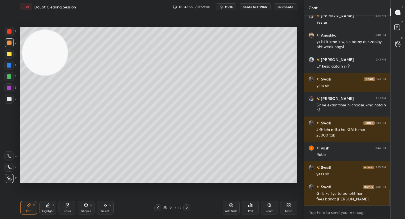
scroll to position [2077, 0]
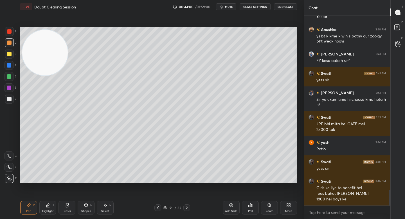
drag, startPoint x: 50, startPoint y: 66, endPoint x: 49, endPoint y: 115, distance: 49.5
click at [49, 75] on video at bounding box center [45, 53] width 46 height 46
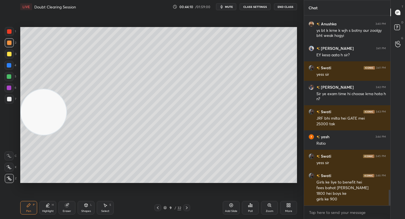
scroll to position [2088, 0]
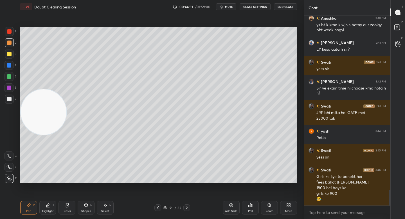
click at [48, 207] on div "Highlight H" at bounding box center [47, 207] width 17 height 13
click at [22, 209] on div "Pen P" at bounding box center [28, 207] width 17 height 13
drag, startPoint x: 50, startPoint y: 112, endPoint x: 48, endPoint y: 133, distance: 21.4
click at [48, 132] on video at bounding box center [44, 112] width 46 height 46
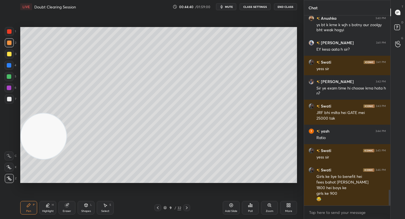
click at [15, 98] on div "7" at bounding box center [11, 98] width 12 height 9
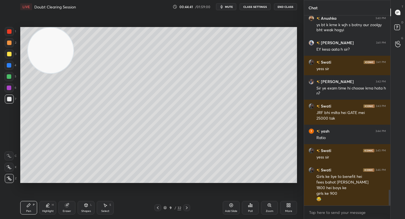
drag, startPoint x: 45, startPoint y: 94, endPoint x: 53, endPoint y: 44, distance: 51.0
click at [52, 42] on video at bounding box center [51, 51] width 46 height 46
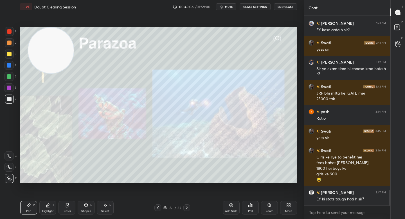
scroll to position [2132, 0]
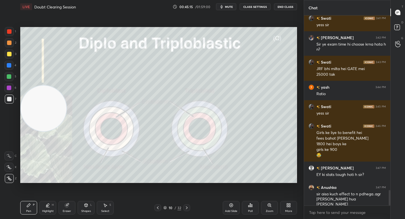
drag, startPoint x: 40, startPoint y: 92, endPoint x: 34, endPoint y: 121, distance: 29.7
click at [34, 122] on video at bounding box center [44, 108] width 46 height 46
drag, startPoint x: 38, startPoint y: 119, endPoint x: 40, endPoint y: 102, distance: 16.8
click at [37, 119] on video at bounding box center [44, 118] width 46 height 46
click at [66, 212] on div "Eraser" at bounding box center [67, 210] width 8 height 3
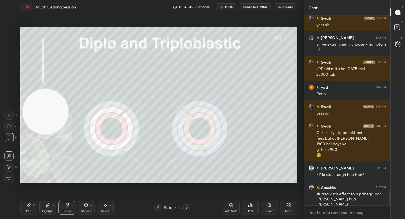
drag, startPoint x: 35, startPoint y: 121, endPoint x: 27, endPoint y: 51, distance: 70.5
click at [27, 89] on video at bounding box center [46, 112] width 46 height 46
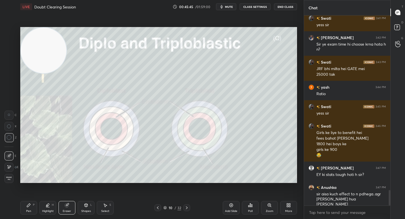
scroll to position [2152, 0]
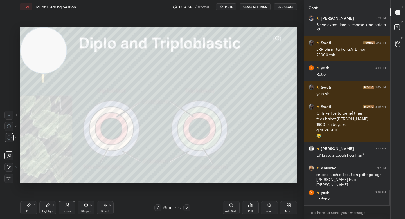
click at [42, 49] on video at bounding box center [44, 51] width 46 height 46
click at [33, 206] on div "P" at bounding box center [34, 204] width 2 height 3
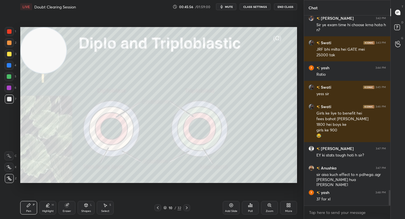
click at [43, 44] on video at bounding box center [44, 51] width 46 height 46
drag, startPoint x: 54, startPoint y: 60, endPoint x: 49, endPoint y: 48, distance: 12.6
click at [49, 48] on video at bounding box center [44, 51] width 46 height 46
click at [9, 46] on div at bounding box center [9, 42] width 9 height 9
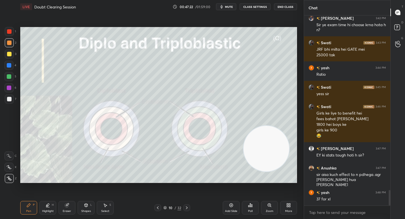
drag, startPoint x: 44, startPoint y: 52, endPoint x: 266, endPoint y: 148, distance: 242.5
click at [266, 150] on video at bounding box center [266, 149] width 46 height 46
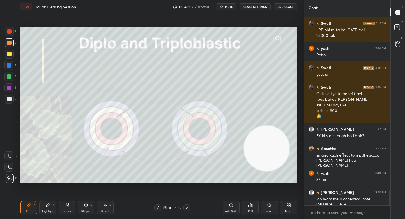
drag, startPoint x: 230, startPoint y: 205, endPoint x: 229, endPoint y: 184, distance: 20.8
click at [230, 204] on icon at bounding box center [231, 205] width 4 height 4
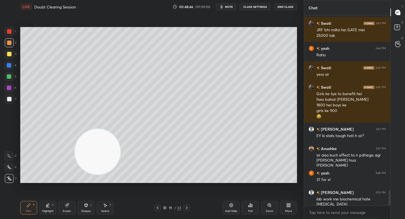
drag, startPoint x: 261, startPoint y: 148, endPoint x: 40, endPoint y: 176, distance: 223.5
click at [75, 174] on video at bounding box center [98, 152] width 46 height 46
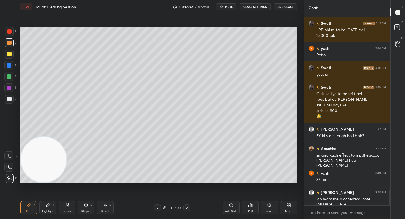
click at [12, 99] on div at bounding box center [9, 98] width 9 height 9
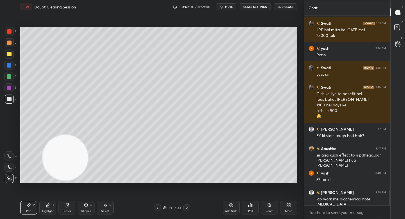
drag, startPoint x: 52, startPoint y: 164, endPoint x: 158, endPoint y: 159, distance: 106.4
click at [88, 159] on video at bounding box center [65, 158] width 46 height 46
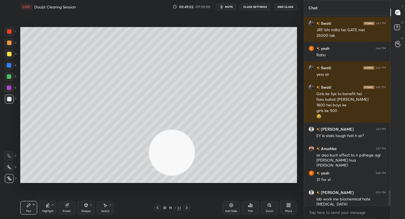
click at [10, 79] on div at bounding box center [8, 76] width 9 height 9
drag, startPoint x: 182, startPoint y: 153, endPoint x: 268, endPoint y: 108, distance: 96.8
click at [195, 130] on video at bounding box center [172, 153] width 46 height 46
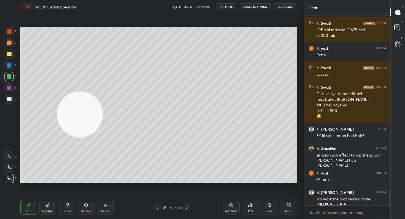
drag, startPoint x: 259, startPoint y: 111, endPoint x: 85, endPoint y: 119, distance: 173.9
click at [84, 121] on video at bounding box center [80, 114] width 46 height 46
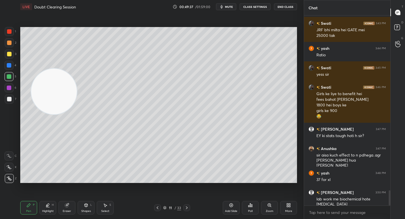
drag, startPoint x: 75, startPoint y: 109, endPoint x: 29, endPoint y: 78, distance: 55.5
click at [31, 79] on video at bounding box center [54, 92] width 46 height 46
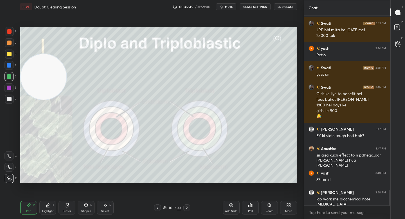
click at [39, 100] on video at bounding box center [44, 77] width 46 height 46
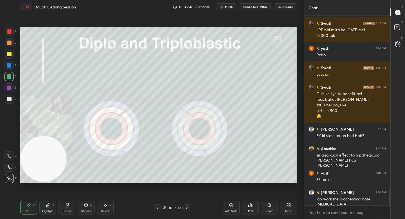
drag, startPoint x: 47, startPoint y: 164, endPoint x: 43, endPoint y: 182, distance: 18.1
click at [44, 181] on video at bounding box center [44, 159] width 46 height 46
click at [43, 192] on div "Setting up your live class Poll for secs No correct answer Start poll" at bounding box center [158, 104] width 281 height 183
click at [49, 209] on div "Highlight" at bounding box center [48, 210] width 12 height 3
drag, startPoint x: 65, startPoint y: 206, endPoint x: 64, endPoint y: 202, distance: 4.4
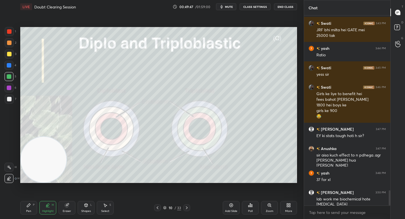
click at [65, 206] on icon at bounding box center [67, 205] width 4 height 4
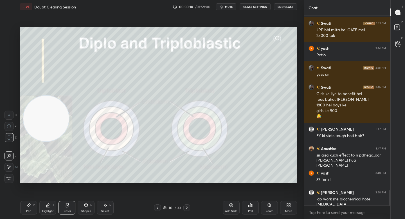
drag, startPoint x: 39, startPoint y: 150, endPoint x: 25, endPoint y: 76, distance: 76.0
click at [29, 96] on video at bounding box center [46, 119] width 46 height 46
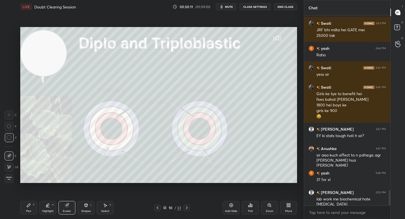
click at [31, 53] on video at bounding box center [44, 53] width 46 height 46
drag, startPoint x: 24, startPoint y: 202, endPoint x: 20, endPoint y: 172, distance: 30.5
click at [24, 202] on div "Pen P" at bounding box center [28, 207] width 17 height 13
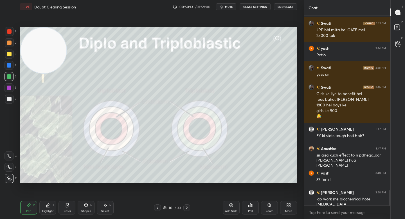
drag, startPoint x: 39, startPoint y: 60, endPoint x: 35, endPoint y: 52, distance: 9.1
click at [36, 51] on video at bounding box center [44, 51] width 46 height 46
drag, startPoint x: 8, startPoint y: 87, endPoint x: 10, endPoint y: 100, distance: 13.1
click at [8, 87] on div at bounding box center [9, 87] width 4 height 4
drag, startPoint x: 10, startPoint y: 100, endPoint x: 11, endPoint y: 96, distance: 3.7
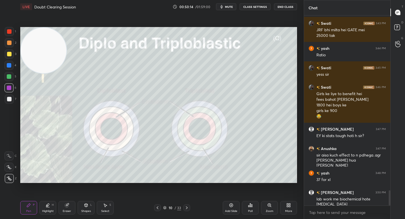
click at [10, 100] on div at bounding box center [9, 99] width 4 height 4
drag, startPoint x: 11, startPoint y: 72, endPoint x: 12, endPoint y: 67, distance: 4.9
click at [11, 71] on div "4" at bounding box center [10, 66] width 12 height 11
click at [11, 64] on div at bounding box center [9, 65] width 4 height 4
click at [11, 58] on div "3" at bounding box center [11, 54] width 12 height 11
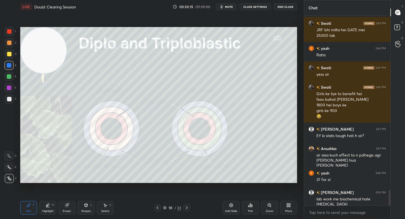
click at [11, 57] on div at bounding box center [9, 53] width 9 height 9
click at [43, 50] on video at bounding box center [44, 51] width 46 height 46
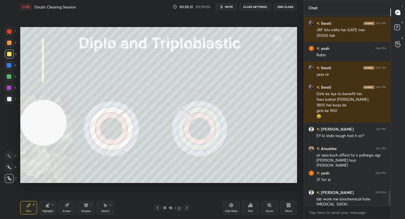
drag, startPoint x: 42, startPoint y: 52, endPoint x: 31, endPoint y: 127, distance: 75.7
click at [31, 127] on video at bounding box center [44, 123] width 46 height 46
drag, startPoint x: 41, startPoint y: 123, endPoint x: 31, endPoint y: 67, distance: 57.5
click at [30, 103] on video at bounding box center [44, 126] width 46 height 46
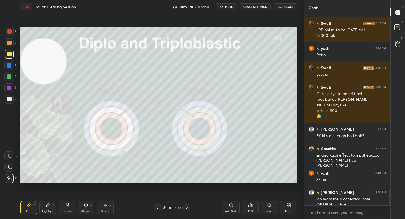
click at [10, 36] on div at bounding box center [9, 31] width 9 height 9
drag, startPoint x: 12, startPoint y: 64, endPoint x: 11, endPoint y: 58, distance: 5.4
click at [11, 64] on div at bounding box center [8, 65] width 9 height 9
click at [6, 36] on div "1" at bounding box center [10, 32] width 11 height 11
click at [11, 79] on div at bounding box center [8, 76] width 9 height 9
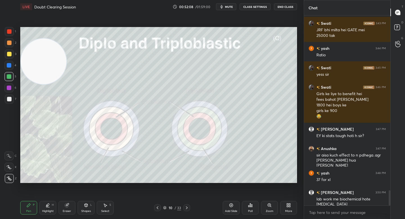
click at [7, 55] on div at bounding box center [9, 53] width 9 height 9
click at [10, 44] on div at bounding box center [9, 42] width 4 height 4
click at [10, 74] on div at bounding box center [8, 76] width 9 height 9
click at [8, 54] on div at bounding box center [9, 54] width 4 height 4
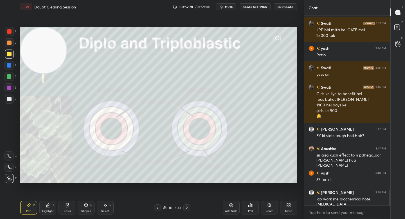
drag, startPoint x: 49, startPoint y: 73, endPoint x: 42, endPoint y: 56, distance: 18.4
click at [42, 54] on video at bounding box center [44, 51] width 46 height 46
click at [11, 77] on div at bounding box center [9, 76] width 4 height 4
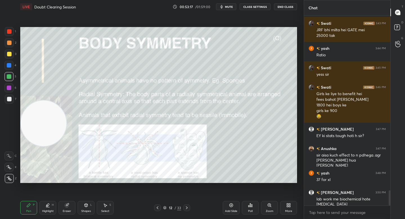
drag, startPoint x: 36, startPoint y: 116, endPoint x: 30, endPoint y: 117, distance: 6.3
click at [33, 135] on video at bounding box center [44, 123] width 46 height 46
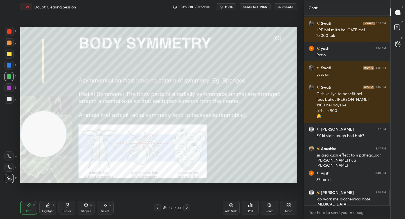
click at [11, 98] on div at bounding box center [9, 99] width 4 height 4
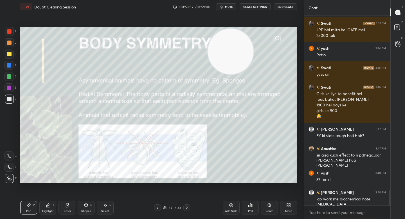
drag, startPoint x: 67, startPoint y: 117, endPoint x: 233, endPoint y: 50, distance: 179.2
click at [235, 51] on video at bounding box center [231, 52] width 46 height 46
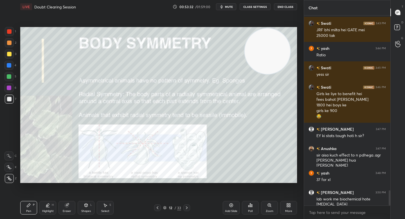
drag, startPoint x: 257, startPoint y: 49, endPoint x: 249, endPoint y: 51, distance: 7.7
click at [272, 49] on video at bounding box center [268, 51] width 46 height 46
click at [12, 90] on div at bounding box center [8, 87] width 9 height 9
click at [68, 209] on div "Eraser" at bounding box center [67, 210] width 8 height 3
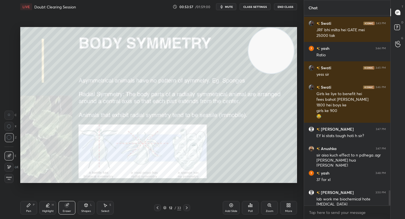
click at [21, 209] on div "Pen P" at bounding box center [28, 207] width 17 height 13
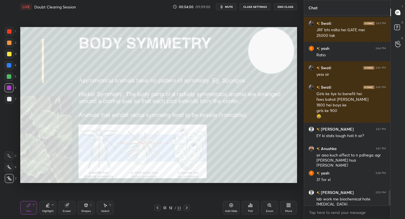
click at [267, 207] on div "Zoom" at bounding box center [269, 207] width 17 height 13
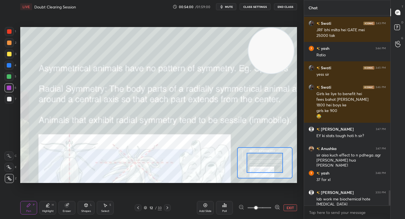
click at [273, 207] on div at bounding box center [259, 207] width 42 height 7
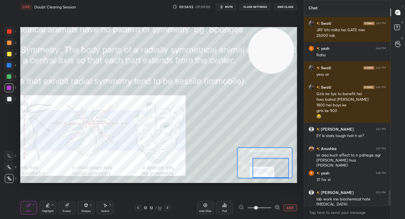
drag, startPoint x: 267, startPoint y: 171, endPoint x: 262, endPoint y: 175, distance: 6.8
click at [272, 178] on div at bounding box center [264, 162] width 55 height 31
drag, startPoint x: 292, startPoint y: 207, endPoint x: 290, endPoint y: 194, distance: 13.1
click at [292, 207] on button "EXIT" at bounding box center [289, 207] width 13 height 7
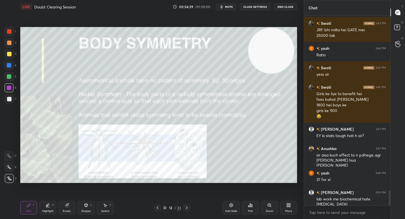
click at [70, 210] on div "Eraser" at bounding box center [67, 210] width 8 height 3
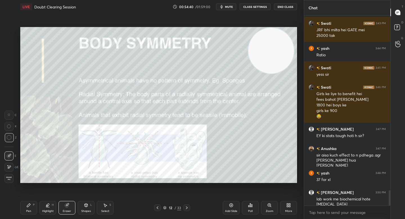
click at [33, 211] on div "Pen P" at bounding box center [28, 207] width 17 height 13
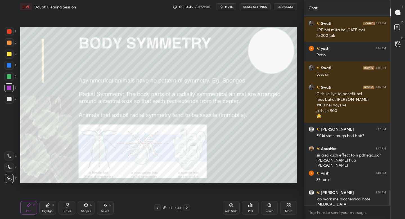
click at [297, 101] on div "Setting up your live class Poll for secs No correct answer Start poll" at bounding box center [158, 104] width 281 height 183
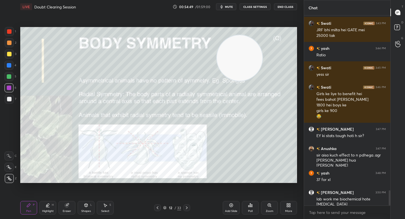
drag, startPoint x: 243, startPoint y: 56, endPoint x: 55, endPoint y: 135, distance: 204.6
click at [217, 81] on video at bounding box center [240, 58] width 46 height 46
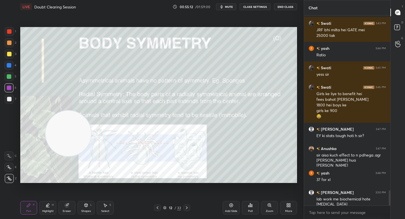
click at [65, 212] on div "Eraser" at bounding box center [67, 210] width 8 height 3
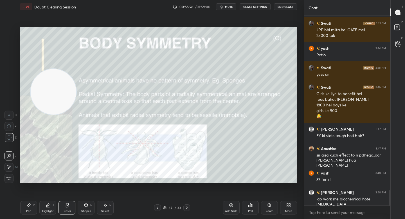
drag, startPoint x: 65, startPoint y: 100, endPoint x: 44, endPoint y: 73, distance: 34.2
click at [47, 70] on video at bounding box center [54, 92] width 46 height 46
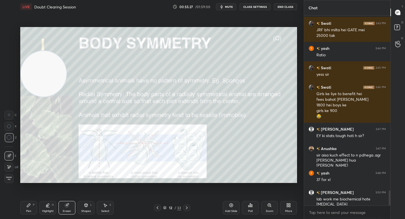
drag, startPoint x: 26, startPoint y: 210, endPoint x: 78, endPoint y: 187, distance: 56.3
click at [27, 210] on div "Pen" at bounding box center [28, 210] width 5 height 3
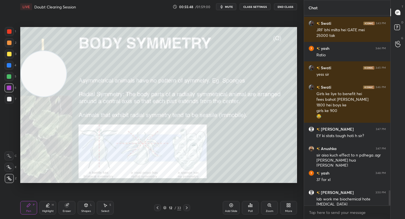
drag, startPoint x: 8, startPoint y: 81, endPoint x: 12, endPoint y: 79, distance: 3.7
click at [8, 81] on div "5" at bounding box center [10, 77] width 12 height 11
click at [26, 51] on video at bounding box center [44, 74] width 46 height 46
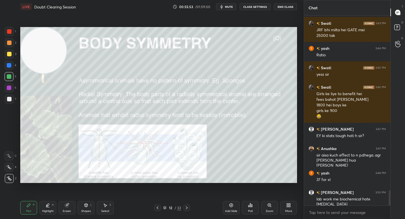
click at [13, 45] on div "2" at bounding box center [11, 42] width 12 height 9
drag, startPoint x: 12, startPoint y: 86, endPoint x: 11, endPoint y: 83, distance: 3.9
click at [12, 86] on div at bounding box center [8, 87] width 9 height 9
click at [11, 80] on div at bounding box center [8, 76] width 9 height 9
click at [11, 41] on div at bounding box center [9, 42] width 9 height 9
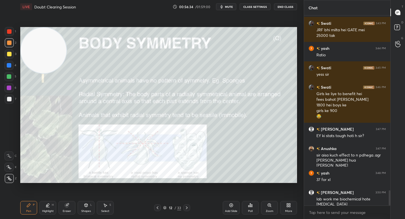
click at [12, 69] on div at bounding box center [8, 65] width 9 height 9
drag, startPoint x: 8, startPoint y: 73, endPoint x: 9, endPoint y: 69, distance: 3.9
click at [8, 73] on div at bounding box center [8, 76] width 9 height 9
click at [10, 48] on div "2" at bounding box center [11, 43] width 12 height 11
click at [10, 41] on div at bounding box center [9, 42] width 4 height 4
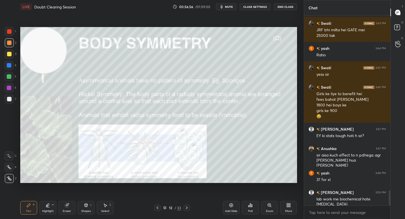
click at [10, 33] on div at bounding box center [9, 31] width 4 height 4
click at [10, 47] on div "2" at bounding box center [11, 43] width 12 height 11
click at [71, 206] on div "Eraser" at bounding box center [66, 207] width 17 height 13
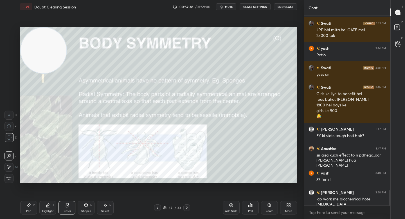
click at [171, 178] on div "Setting up your live class Poll for secs No correct answer Start poll" at bounding box center [158, 104] width 281 height 183
click at [270, 206] on icon at bounding box center [269, 205] width 4 height 4
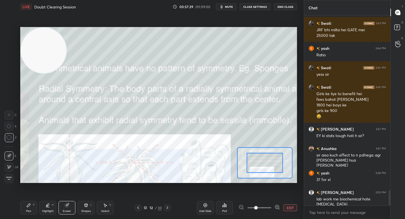
click at [279, 205] on icon at bounding box center [277, 207] width 6 height 6
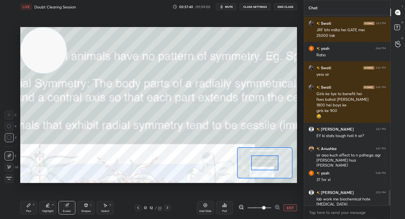
click at [266, 168] on div at bounding box center [264, 162] width 27 height 15
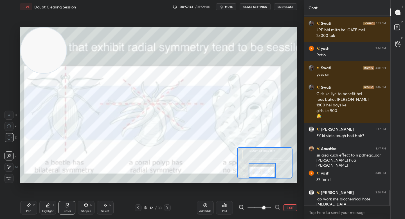
click at [267, 174] on div at bounding box center [261, 170] width 27 height 15
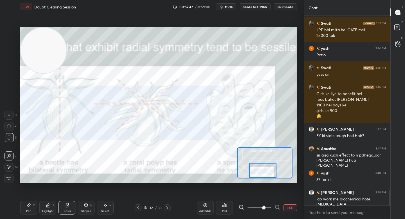
click at [21, 211] on div "Pen P" at bounding box center [28, 207] width 17 height 13
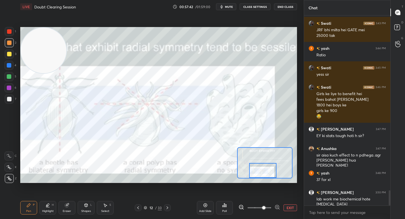
click at [26, 207] on div "Pen P" at bounding box center [28, 207] width 17 height 13
click at [10, 31] on div at bounding box center [9, 31] width 4 height 4
click at [289, 207] on button "EXIT" at bounding box center [289, 207] width 13 height 7
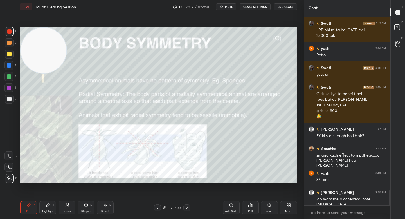
click at [10, 76] on div at bounding box center [9, 76] width 4 height 4
click at [82, 207] on div "Shapes L" at bounding box center [86, 207] width 17 height 13
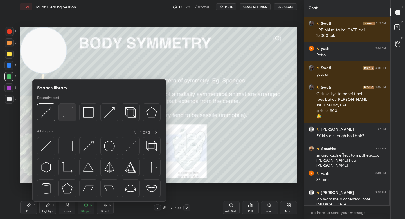
click at [67, 110] on img at bounding box center [67, 112] width 11 height 11
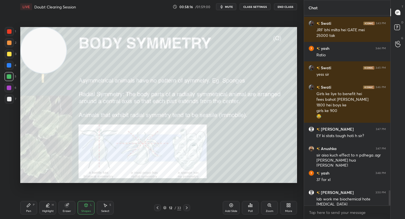
click at [30, 203] on icon at bounding box center [28, 205] width 4 height 4
click at [7, 101] on div at bounding box center [9, 99] width 4 height 4
drag, startPoint x: 11, startPoint y: 86, endPoint x: 17, endPoint y: 89, distance: 6.7
click at [11, 87] on div at bounding box center [8, 87] width 9 height 9
click at [8, 66] on div at bounding box center [9, 65] width 4 height 4
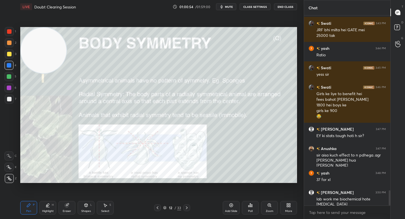
click at [46, 210] on div "Highlight" at bounding box center [48, 210] width 12 height 3
click at [34, 205] on div "Pen P" at bounding box center [28, 207] width 17 height 13
click at [12, 100] on div at bounding box center [9, 98] width 9 height 9
click at [43, 50] on video at bounding box center [44, 51] width 46 height 46
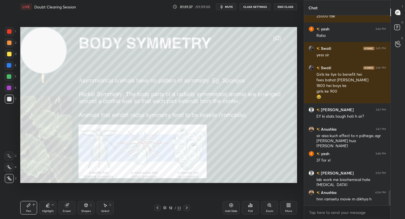
click at [44, 46] on video at bounding box center [44, 51] width 46 height 46
drag, startPoint x: 40, startPoint y: 69, endPoint x: 39, endPoint y: 84, distance: 14.7
click at [39, 73] on video at bounding box center [44, 51] width 46 height 46
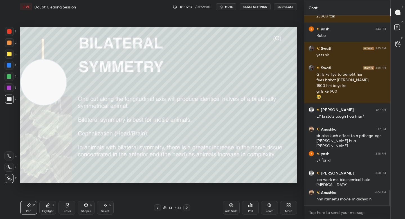
drag, startPoint x: 50, startPoint y: 51, endPoint x: 51, endPoint y: 47, distance: 4.3
click at [51, 59] on video at bounding box center [44, 82] width 46 height 46
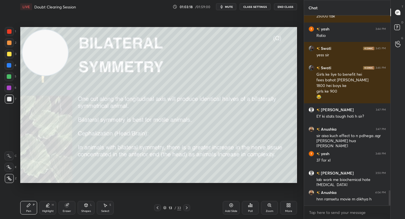
click at [9, 51] on div at bounding box center [9, 53] width 9 height 9
click at [10, 49] on div "2" at bounding box center [11, 43] width 12 height 11
click at [11, 47] on div at bounding box center [9, 42] width 9 height 9
drag, startPoint x: 63, startPoint y: 209, endPoint x: 69, endPoint y: 191, distance: 19.4
click at [63, 209] on div "Eraser" at bounding box center [67, 210] width 8 height 3
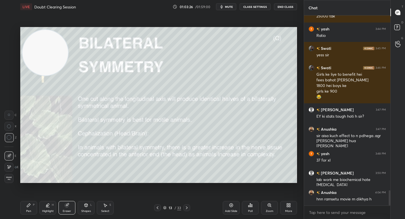
click at [28, 211] on div "Pen" at bounding box center [28, 210] width 5 height 3
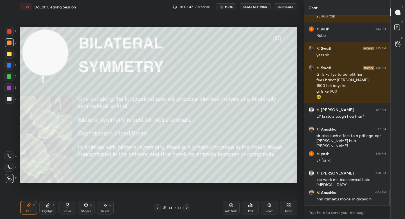
drag, startPoint x: 9, startPoint y: 52, endPoint x: 10, endPoint y: 49, distance: 3.0
click at [10, 52] on div at bounding box center [9, 54] width 4 height 4
click at [11, 38] on div "1 2 3 4 5 6 7" at bounding box center [10, 66] width 12 height 79
drag, startPoint x: 10, startPoint y: 35, endPoint x: 9, endPoint y: 43, distance: 7.4
click at [10, 36] on div at bounding box center [9, 31] width 9 height 9
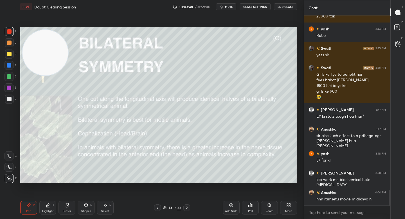
click at [9, 44] on div at bounding box center [9, 42] width 4 height 4
click at [10, 36] on div "1" at bounding box center [10, 32] width 11 height 11
drag, startPoint x: 13, startPoint y: 56, endPoint x: 22, endPoint y: 56, distance: 8.7
click at [13, 56] on div "3" at bounding box center [11, 53] width 12 height 9
click at [5, 100] on div at bounding box center [9, 98] width 9 height 9
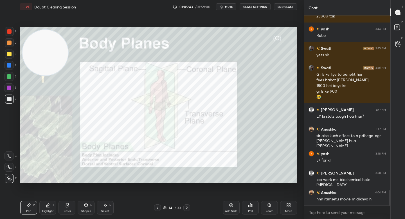
click at [266, 209] on div "Zoom" at bounding box center [270, 210] width 8 height 3
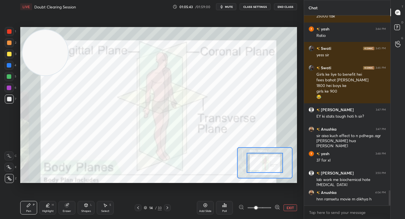
click at [272, 209] on div at bounding box center [259, 207] width 42 height 7
click at [266, 165] on div at bounding box center [265, 162] width 36 height 20
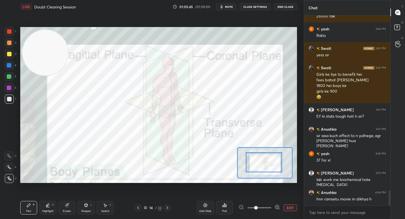
click at [265, 164] on div at bounding box center [264, 162] width 36 height 20
click at [48, 75] on video at bounding box center [45, 53] width 46 height 46
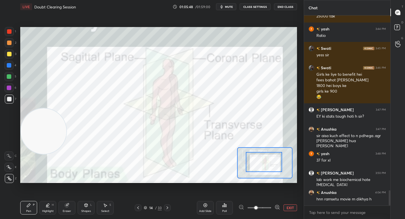
click at [11, 74] on div at bounding box center [9, 76] width 4 height 4
click at [11, 48] on div "2" at bounding box center [11, 43] width 12 height 11
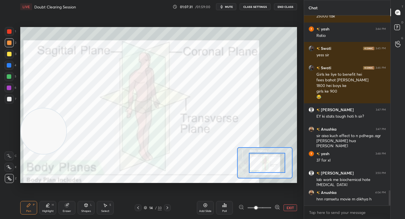
click at [270, 169] on div at bounding box center [267, 163] width 36 height 20
click at [46, 213] on div "Highlight H" at bounding box center [47, 207] width 17 height 13
click at [25, 207] on div "Pen P" at bounding box center [28, 207] width 17 height 13
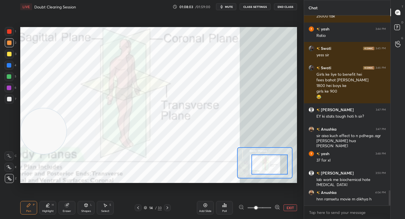
click at [275, 164] on div at bounding box center [269, 164] width 36 height 20
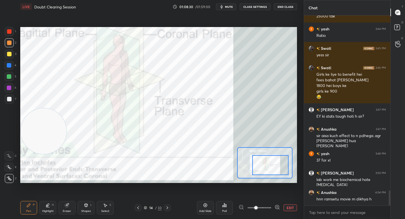
click at [288, 208] on button "EXIT" at bounding box center [289, 207] width 13 height 7
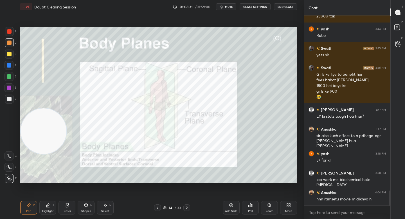
scroll to position [2210, 0]
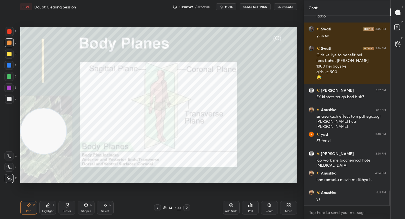
drag, startPoint x: 44, startPoint y: 129, endPoint x: 44, endPoint y: 116, distance: 13.2
click at [43, 116] on video at bounding box center [44, 131] width 46 height 46
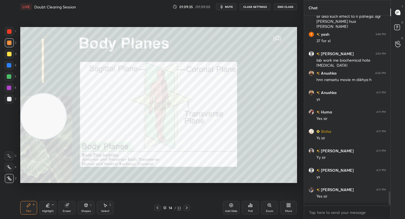
scroll to position [2307, 0]
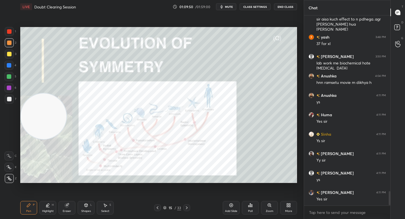
click at [84, 209] on div "Shapes" at bounding box center [86, 210] width 10 height 3
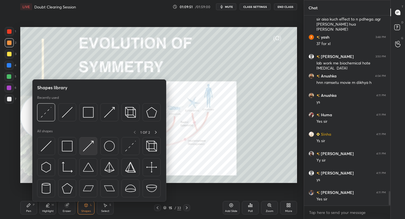
click at [87, 145] on img at bounding box center [88, 146] width 11 height 11
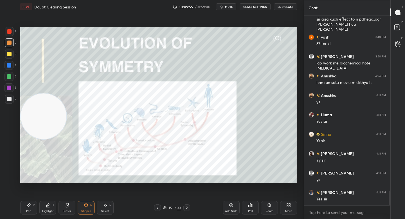
click at [27, 205] on icon at bounding box center [28, 205] width 4 height 4
click at [85, 206] on icon at bounding box center [86, 205] width 4 height 4
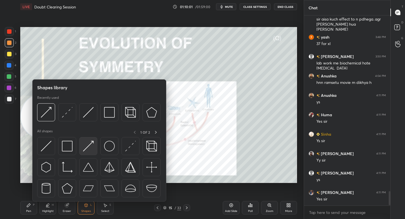
click at [91, 150] on img at bounding box center [88, 146] width 11 height 11
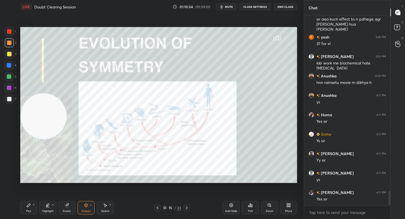
click at [35, 208] on div "Pen P" at bounding box center [28, 207] width 17 height 13
click at [227, 203] on div "Add Slide" at bounding box center [231, 207] width 17 height 13
click at [221, 195] on div "LIVE Doubt Clearing Session 01:10:33 / 01:59:00 mute CLASS SETTINGS End Class S…" at bounding box center [158, 109] width 281 height 219
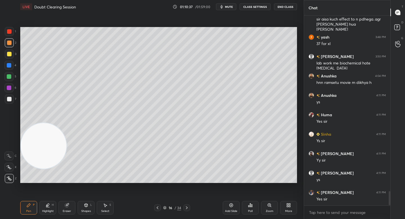
drag, startPoint x: 58, startPoint y: 128, endPoint x: 55, endPoint y: 157, distance: 28.2
click at [57, 154] on video at bounding box center [44, 146] width 46 height 46
click at [9, 107] on div "1 2 3 4 5 6 7 C X Z C X Z E E Erase all H H" at bounding box center [9, 105] width 18 height 156
click at [9, 103] on div at bounding box center [9, 98] width 9 height 9
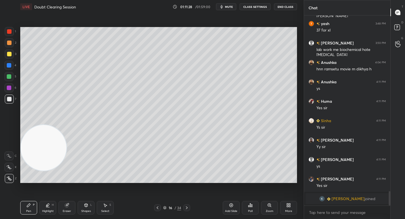
click at [12, 54] on div at bounding box center [9, 53] width 9 height 9
click at [13, 45] on div at bounding box center [9, 42] width 9 height 9
click at [12, 77] on div at bounding box center [8, 76] width 9 height 9
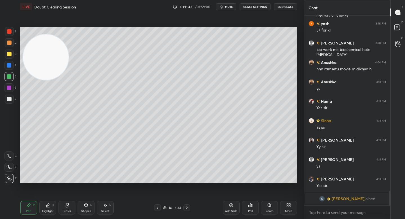
drag, startPoint x: 44, startPoint y: 104, endPoint x: 35, endPoint y: 56, distance: 48.0
click at [38, 58] on video at bounding box center [46, 57] width 46 height 46
click at [9, 46] on div at bounding box center [9, 42] width 9 height 9
click at [4, 54] on div "1 2 3 4 5 6 7 C X Z C X Z E E Erase all H H" at bounding box center [9, 105] width 18 height 156
click at [9, 56] on div at bounding box center [9, 54] width 4 height 4
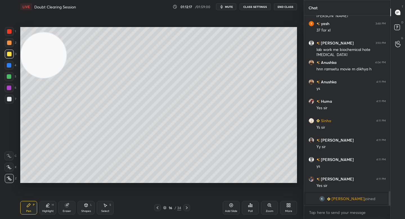
click at [65, 207] on div "Eraser" at bounding box center [66, 207] width 17 height 13
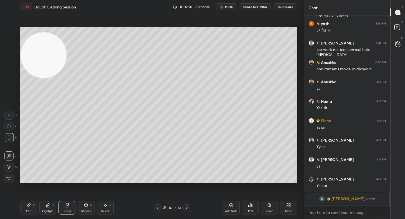
click at [31, 208] on div "Pen P" at bounding box center [28, 207] width 17 height 13
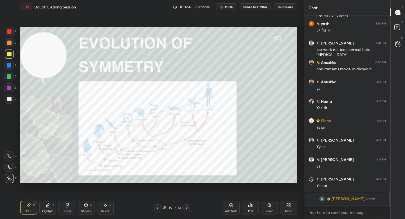
click at [270, 207] on div "Zoom" at bounding box center [269, 207] width 17 height 13
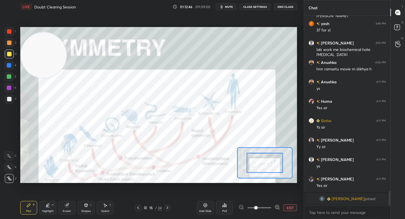
click at [274, 207] on div at bounding box center [259, 207] width 42 height 7
click at [277, 206] on icon at bounding box center [277, 206] width 0 height 1
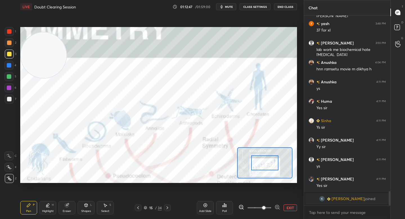
click at [264, 170] on div at bounding box center [264, 162] width 27 height 15
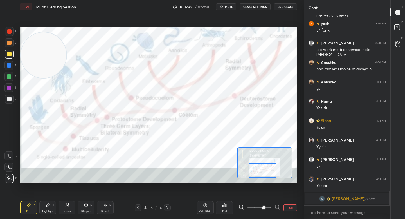
drag, startPoint x: 264, startPoint y: 169, endPoint x: 262, endPoint y: 174, distance: 6.0
click at [263, 175] on div at bounding box center [262, 170] width 27 height 15
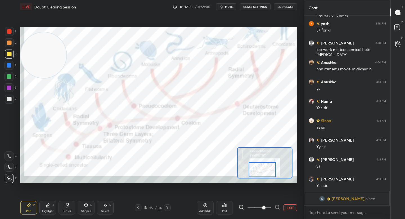
click at [255, 167] on div at bounding box center [261, 169] width 27 height 15
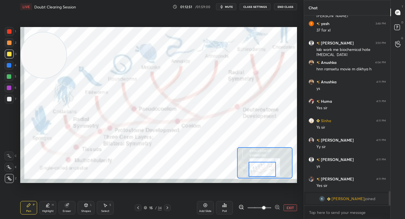
click at [7, 86] on div at bounding box center [9, 87] width 4 height 4
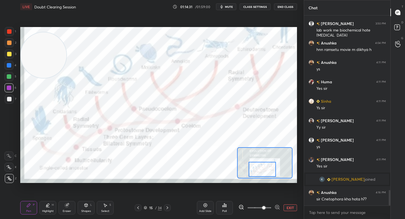
scroll to position [2157, 0]
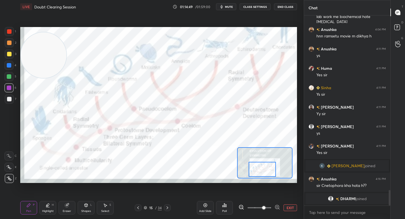
click at [11, 45] on div at bounding box center [9, 42] width 9 height 9
click at [12, 39] on div at bounding box center [9, 42] width 9 height 9
click at [8, 33] on div at bounding box center [9, 31] width 4 height 4
click at [8, 42] on div at bounding box center [9, 42] width 4 height 4
click at [53, 54] on video at bounding box center [44, 55] width 46 height 46
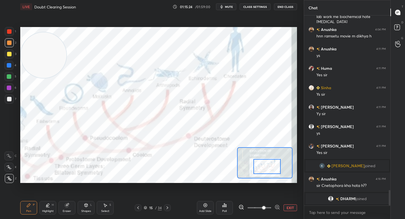
drag, startPoint x: 259, startPoint y: 167, endPoint x: 263, endPoint y: 163, distance: 5.6
click at [264, 164] on div at bounding box center [266, 166] width 27 height 15
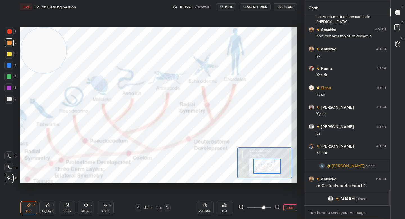
drag, startPoint x: 46, startPoint y: 64, endPoint x: 41, endPoint y: 53, distance: 12.0
click at [41, 51] on video at bounding box center [44, 51] width 46 height 46
click at [11, 52] on div at bounding box center [9, 53] width 9 height 9
click at [11, 70] on div "4" at bounding box center [10, 66] width 12 height 11
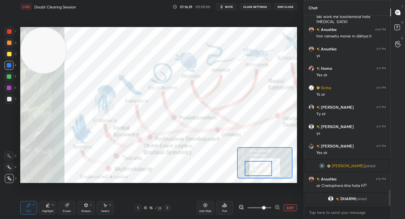
drag, startPoint x: 274, startPoint y: 168, endPoint x: 265, endPoint y: 171, distance: 9.3
click at [265, 171] on div at bounding box center [258, 168] width 27 height 15
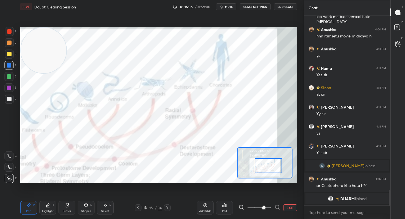
drag, startPoint x: 257, startPoint y: 166, endPoint x: 266, endPoint y: 165, distance: 9.3
click at [266, 166] on div at bounding box center [268, 165] width 27 height 15
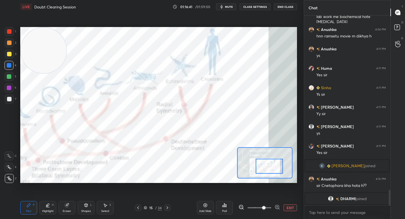
click at [11, 41] on div at bounding box center [9, 42] width 4 height 4
click at [11, 38] on div "1 2 3 4 5 6 7" at bounding box center [10, 66] width 12 height 79
click at [10, 42] on div at bounding box center [9, 42] width 4 height 4
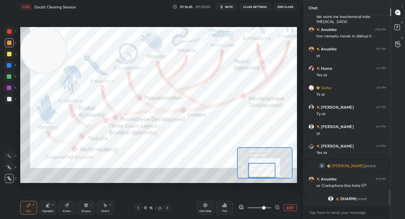
drag, startPoint x: 269, startPoint y: 168, endPoint x: 256, endPoint y: 171, distance: 13.1
click at [261, 172] on div at bounding box center [261, 170] width 27 height 15
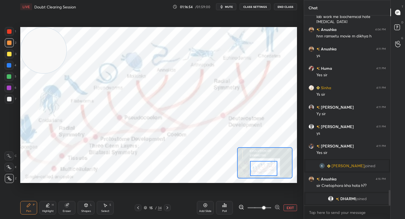
drag, startPoint x: 264, startPoint y: 170, endPoint x: 268, endPoint y: 168, distance: 4.2
click at [267, 168] on div at bounding box center [263, 168] width 27 height 15
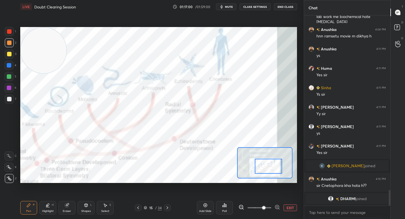
click at [267, 168] on div at bounding box center [268, 166] width 27 height 15
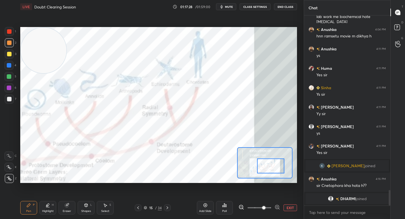
click at [204, 32] on div "Setting up your live class Poll for secs No correct answer Start poll" at bounding box center [158, 104] width 281 height 183
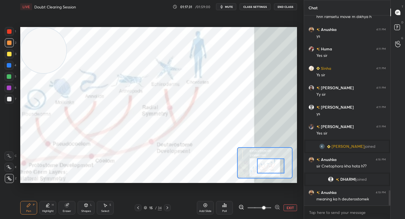
click at [288, 208] on button "EXIT" at bounding box center [289, 207] width 13 height 7
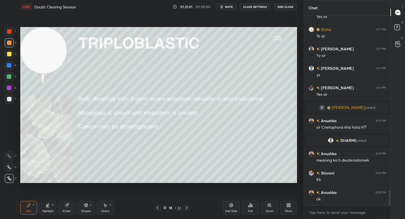
scroll to position [2229, 0]
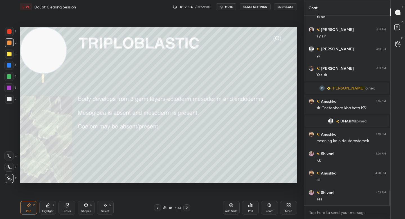
click at [7, 77] on div at bounding box center [9, 76] width 4 height 4
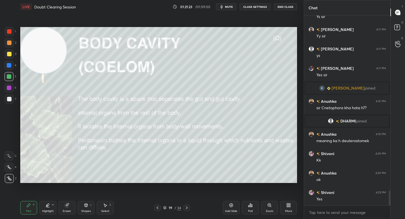
click at [12, 100] on div at bounding box center [9, 98] width 9 height 9
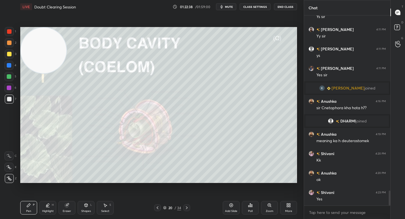
click at [271, 205] on icon at bounding box center [269, 205] width 4 height 4
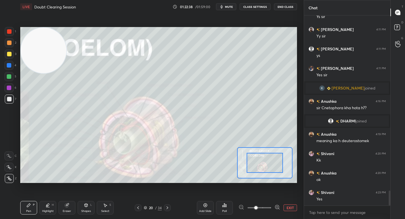
click at [278, 207] on icon at bounding box center [276, 207] width 1 height 0
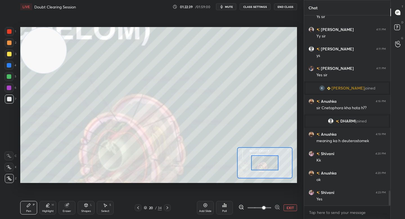
click at [278, 206] on icon at bounding box center [277, 207] width 6 height 6
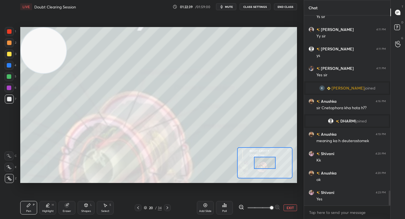
click at [265, 165] on div at bounding box center [265, 163] width 22 height 12
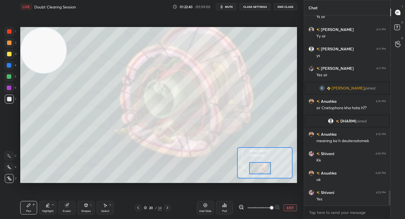
drag, startPoint x: 262, startPoint y: 167, endPoint x: 260, endPoint y: 171, distance: 5.4
click at [260, 171] on div at bounding box center [260, 168] width 22 height 12
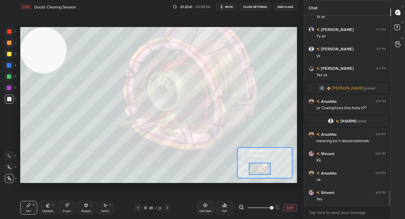
click at [285, 208] on button "EXIT" at bounding box center [289, 207] width 13 height 7
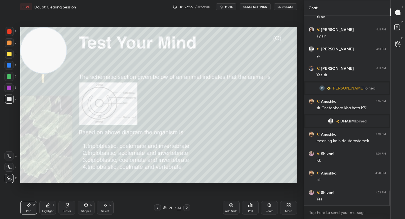
click at [246, 201] on div "Poll" at bounding box center [250, 207] width 17 height 13
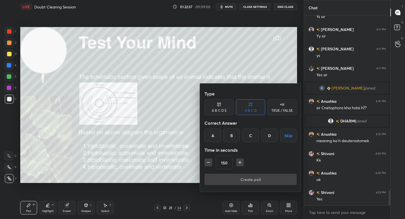
click at [214, 132] on div "A" at bounding box center [212, 134] width 17 height 13
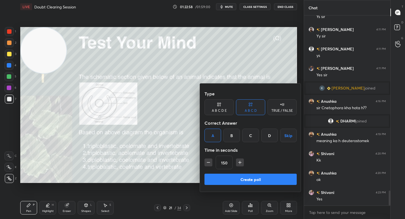
click at [233, 179] on button "Create poll" at bounding box center [250, 178] width 92 height 11
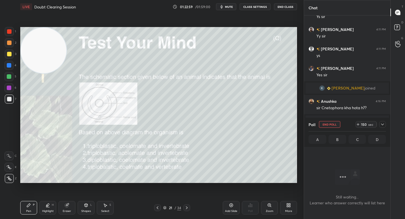
scroll to position [2, 2]
click at [275, 204] on div "Zoom" at bounding box center [269, 207] width 17 height 13
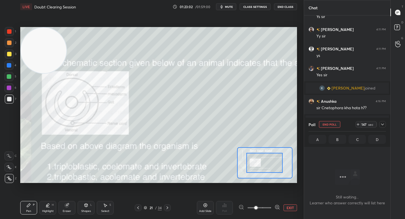
drag, startPoint x: 256, startPoint y: 166, endPoint x: 252, endPoint y: 170, distance: 5.6
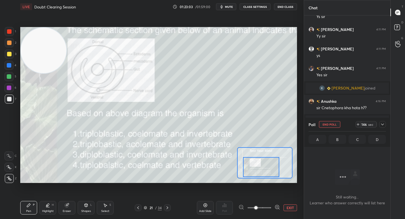
drag, startPoint x: 252, startPoint y: 170, endPoint x: 248, endPoint y: 174, distance: 5.4
click at [248, 174] on div at bounding box center [261, 167] width 36 height 20
click at [10, 95] on div at bounding box center [9, 98] width 9 height 9
drag, startPoint x: 10, startPoint y: 90, endPoint x: 19, endPoint y: 85, distance: 10.2
click at [10, 90] on div at bounding box center [9, 87] width 4 height 4
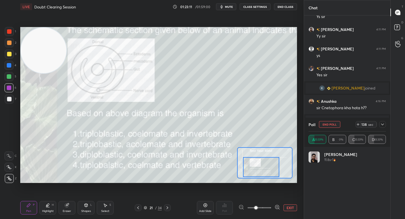
scroll to position [66, 76]
click at [12, 45] on div at bounding box center [9, 42] width 9 height 9
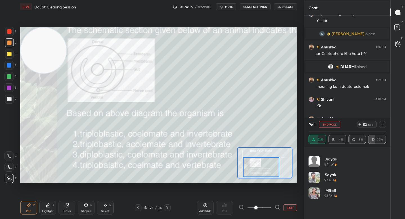
scroll to position [0, 0]
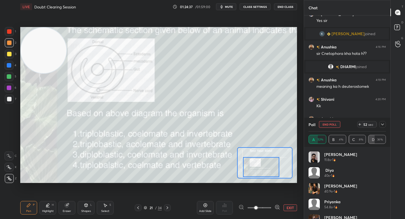
click at [382, 123] on icon at bounding box center [382, 124] width 4 height 4
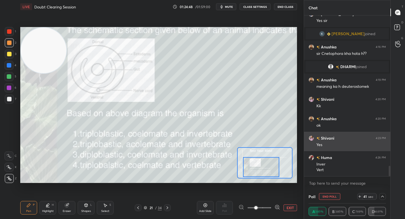
scroll to position [2297, 0]
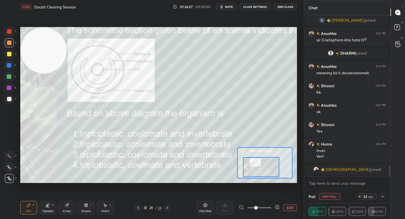
click at [291, 207] on button "EXIT" at bounding box center [289, 207] width 13 height 7
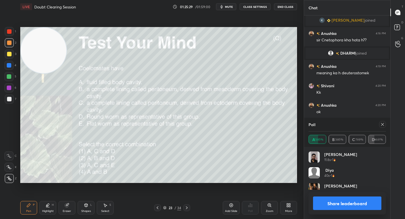
scroll to position [66, 76]
click at [317, 196] on button "Share leaderboard" at bounding box center [347, 202] width 68 height 13
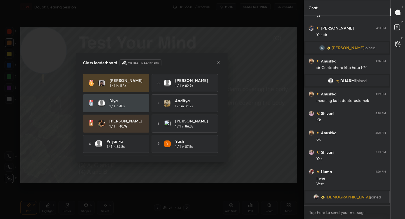
scroll to position [2268, 0]
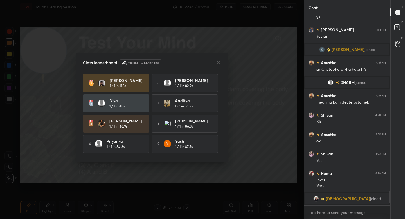
click at [219, 62] on icon at bounding box center [218, 62] width 4 height 4
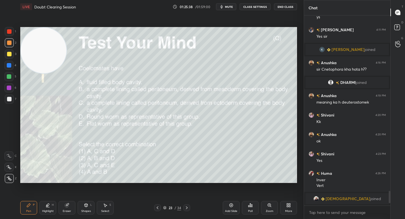
click at [246, 210] on div "Poll" at bounding box center [250, 207] width 17 height 13
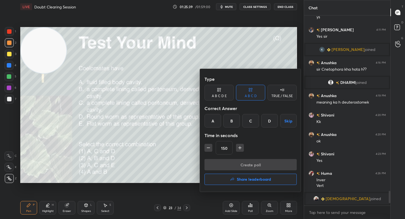
click at [262, 122] on div "D" at bounding box center [269, 120] width 17 height 13
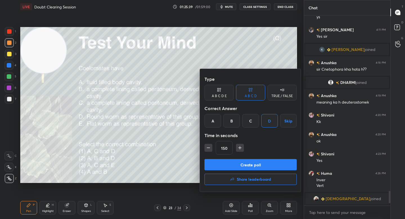
click at [236, 159] on button "Create poll" at bounding box center [250, 164] width 92 height 11
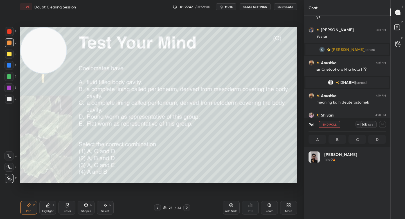
scroll to position [66, 76]
click at [9, 101] on div at bounding box center [9, 99] width 4 height 4
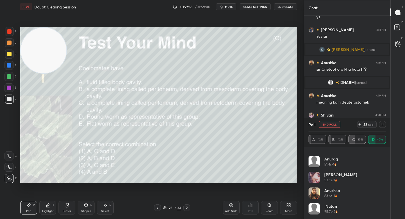
scroll to position [0, 0]
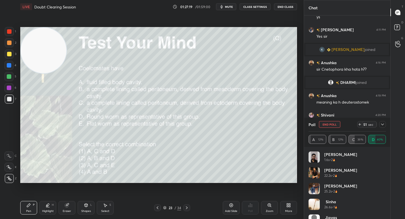
click at [384, 124] on icon at bounding box center [382, 124] width 4 height 4
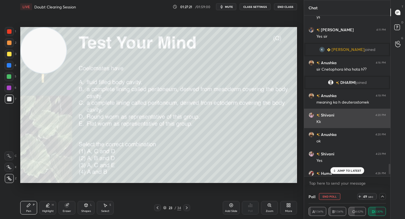
scroll to position [2297, 0]
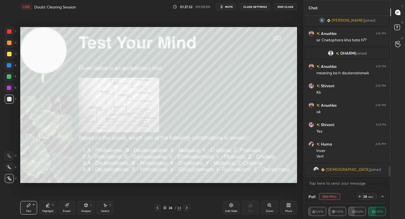
click at [327, 195] on button "End Poll" at bounding box center [329, 196] width 21 height 7
type textarea "x"
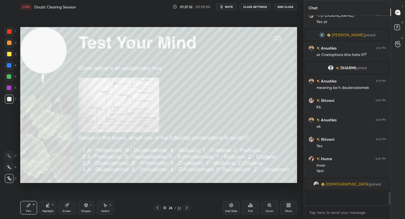
scroll to position [2, 2]
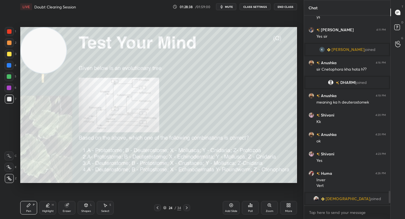
click at [251, 203] on icon at bounding box center [250, 205] width 4 height 4
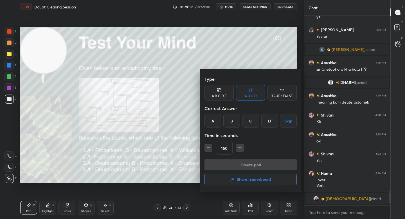
click at [179, 136] on div at bounding box center [202, 109] width 405 height 219
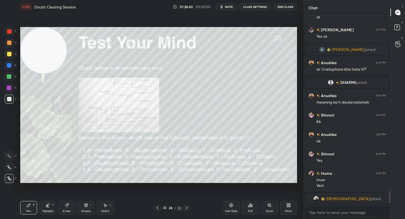
click at [250, 207] on icon at bounding box center [250, 204] width 1 height 3
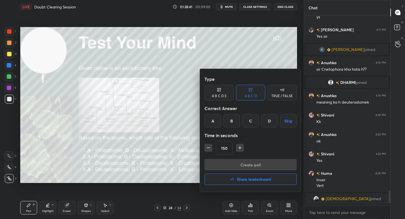
click at [229, 113] on div "Correct Answer" at bounding box center [250, 108] width 92 height 11
click at [229, 121] on div "B" at bounding box center [231, 120] width 17 height 13
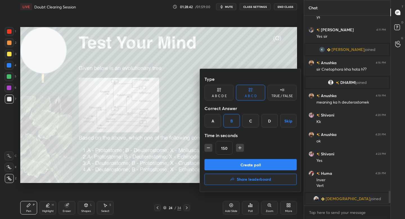
click at [203, 145] on div "Type A B C D E A B C D TRUE / FALSE Correct Answer A B C D Skip Time in seconds…" at bounding box center [250, 130] width 101 height 123
click at [203, 146] on div "Type A B C D E A B C D TRUE / FALSE Correct Answer A B C D Skip Time in seconds…" at bounding box center [250, 130] width 101 height 123
click at [205, 147] on button "button" at bounding box center [208, 148] width 8 height 8
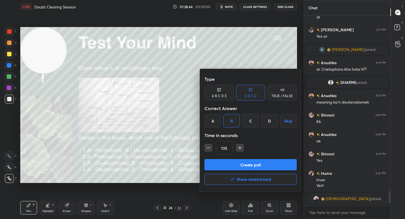
type input "120"
click at [217, 165] on button "Create poll" at bounding box center [250, 164] width 92 height 11
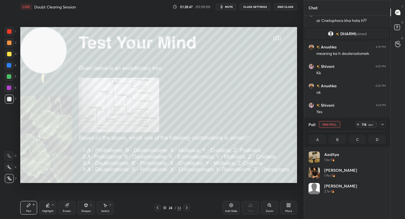
scroll to position [66, 76]
click at [265, 207] on div "Zoom" at bounding box center [269, 207] width 17 height 13
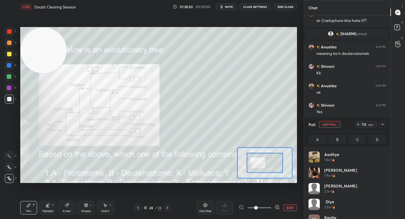
click at [278, 207] on icon at bounding box center [277, 207] width 4 height 4
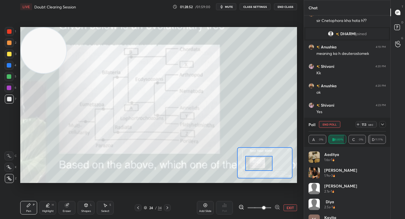
drag, startPoint x: 258, startPoint y: 164, endPoint x: 254, endPoint y: 165, distance: 4.8
click at [254, 165] on div at bounding box center [258, 163] width 27 height 15
click at [13, 76] on div "5" at bounding box center [10, 76] width 12 height 9
click at [14, 34] on div "1" at bounding box center [10, 31] width 11 height 9
click at [288, 208] on button "EXIT" at bounding box center [289, 207] width 13 height 7
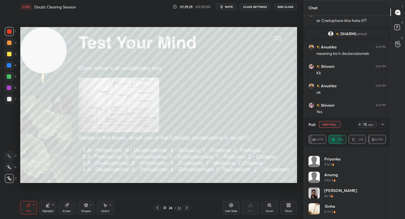
scroll to position [0, 0]
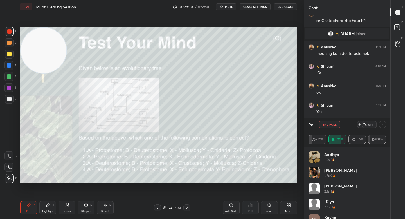
click at [382, 127] on div at bounding box center [382, 124] width 7 height 7
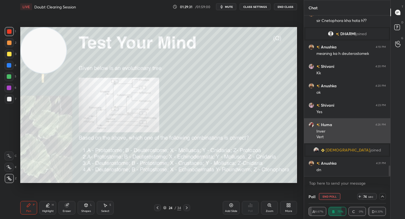
scroll to position [0, 2]
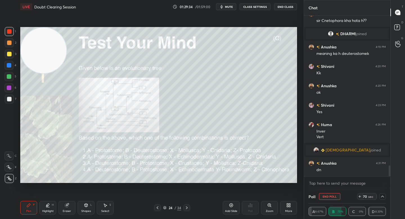
click at [328, 199] on button "End Poll" at bounding box center [329, 196] width 21 height 7
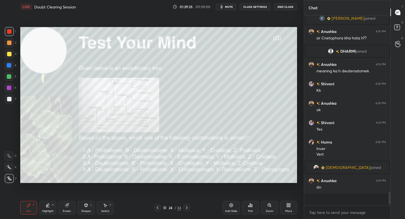
scroll to position [2, 2]
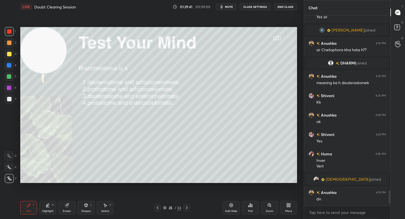
click at [13, 100] on div "7" at bounding box center [11, 98] width 12 height 9
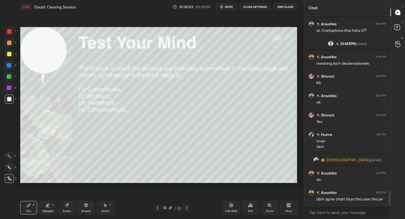
click at [248, 206] on icon at bounding box center [248, 205] width 1 height 1
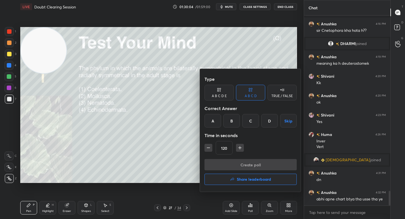
click at [271, 123] on div "D" at bounding box center [269, 120] width 17 height 13
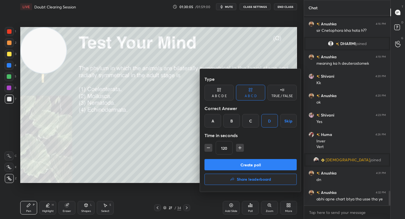
click at [245, 159] on div "Type A B C D E A B C D TRUE / FALSE Correct Answer A B C D Skip Time in seconds…" at bounding box center [250, 115] width 92 height 85
click at [243, 161] on button "Create poll" at bounding box center [250, 164] width 92 height 11
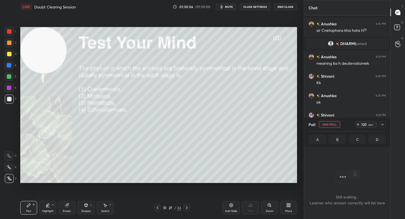
scroll to position [2, 2]
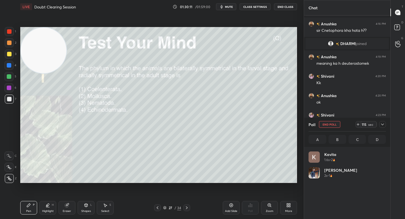
click at [381, 122] on icon at bounding box center [382, 124] width 4 height 4
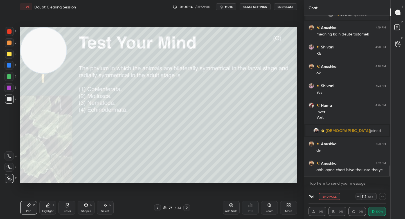
click at [382, 196] on icon at bounding box center [382, 196] width 4 height 4
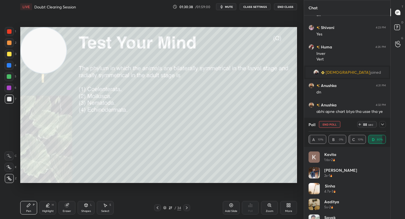
scroll to position [2360, 0]
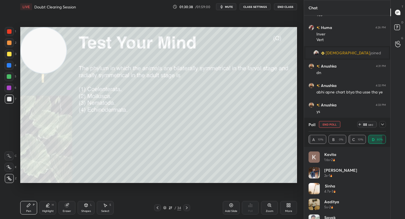
click at [381, 125] on icon at bounding box center [382, 124] width 4 height 4
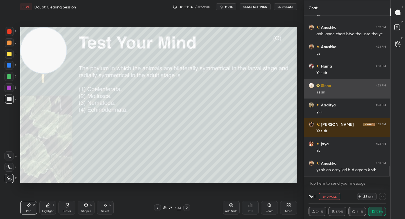
scroll to position [2438, 0]
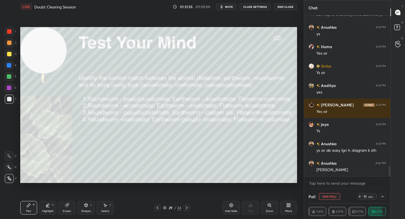
click at [332, 194] on button "End Poll" at bounding box center [329, 196] width 21 height 7
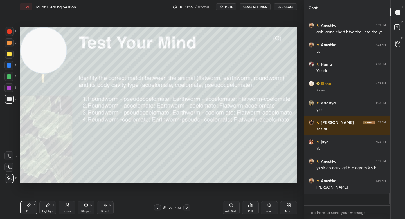
scroll to position [2, 2]
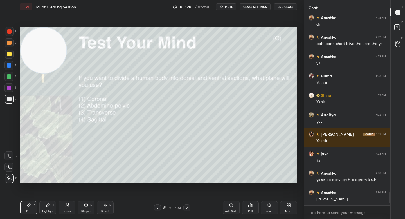
click at [252, 214] on div "Poll" at bounding box center [250, 207] width 17 height 13
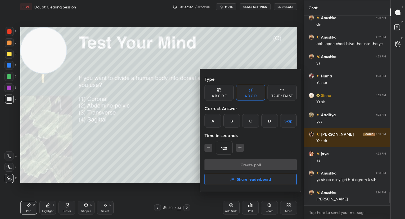
click at [215, 126] on div "A" at bounding box center [212, 120] width 17 height 13
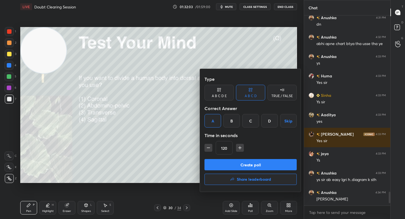
click at [227, 162] on button "Create poll" at bounding box center [250, 164] width 92 height 11
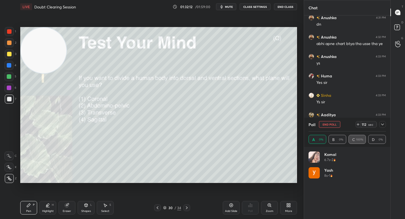
scroll to position [2, 2]
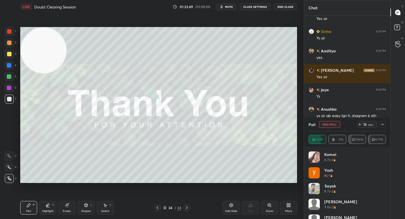
click at [322, 126] on button "End Poll" at bounding box center [329, 124] width 21 height 7
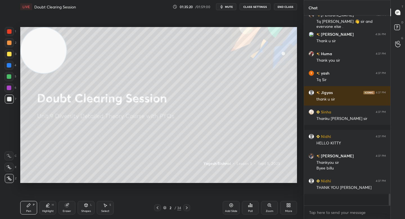
scroll to position [2648, 0]
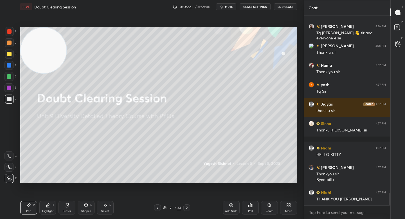
click at [287, 6] on button "End Class" at bounding box center [285, 6] width 23 height 7
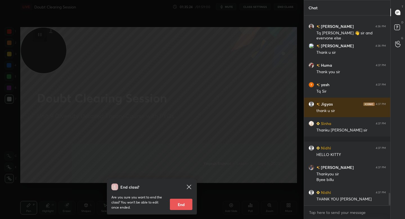
click at [184, 204] on button "End" at bounding box center [181, 203] width 22 height 11
type textarea "x"
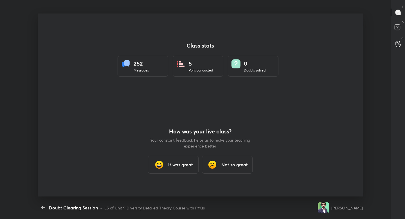
scroll to position [0, 0]
click at [169, 167] on h3 "It was great" at bounding box center [180, 164] width 25 height 7
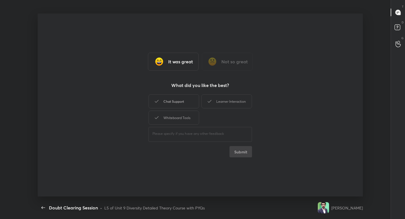
click at [184, 99] on div "Chat Support" at bounding box center [173, 101] width 51 height 14
click at [216, 99] on div "Learner Interaction" at bounding box center [226, 101] width 51 height 14
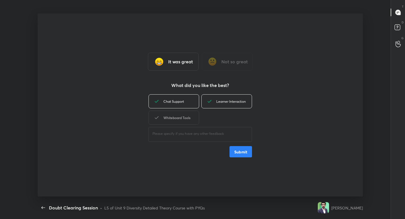
click at [184, 121] on div "Whiteboard Tools" at bounding box center [173, 117] width 51 height 14
click at [241, 154] on button "Submit" at bounding box center [240, 151] width 22 height 11
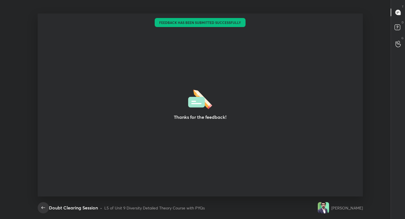
click at [43, 207] on icon "button" at bounding box center [43, 207] width 7 height 7
